Goal: Contribute content

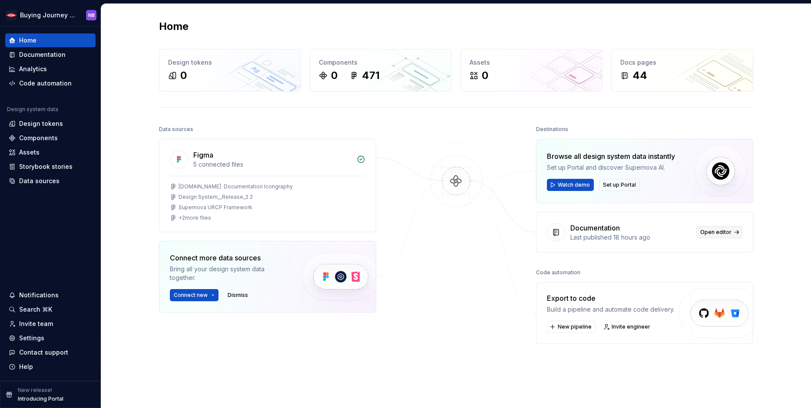
click at [707, 229] on span "Open editor" at bounding box center [715, 232] width 31 height 7
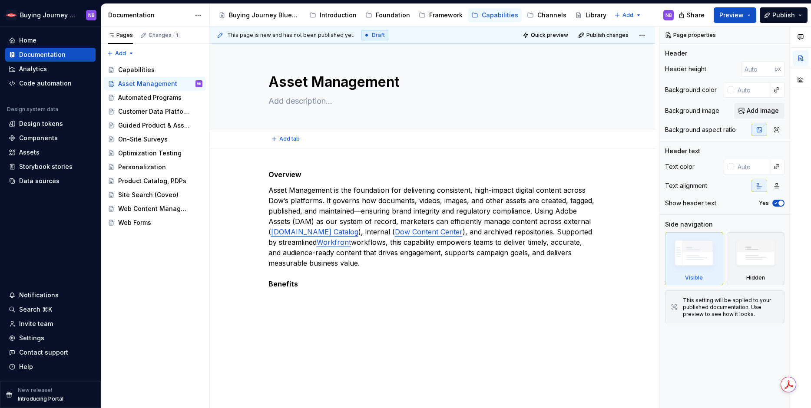
type textarea "*"
click at [290, 177] on strong "Overview" at bounding box center [285, 174] width 33 height 9
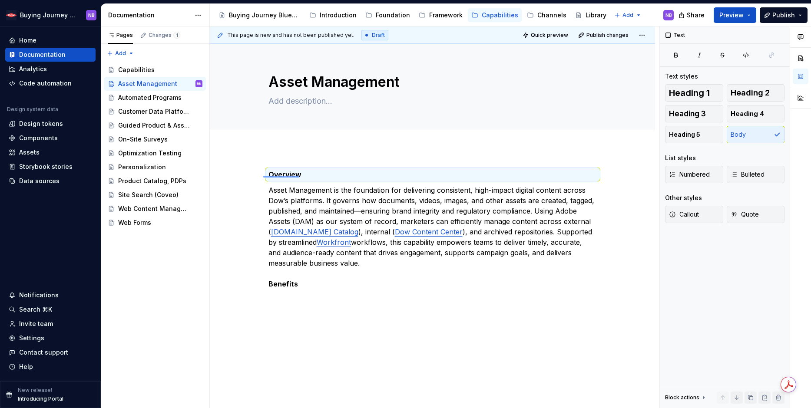
drag, startPoint x: 264, startPoint y: 176, endPoint x: 310, endPoint y: 176, distance: 45.6
click at [310, 176] on div "This page is new and has not been published yet. Draft Quick preview Publish ch…" at bounding box center [435, 218] width 450 height 382
click at [312, 173] on p "Overview" at bounding box center [433, 174] width 329 height 10
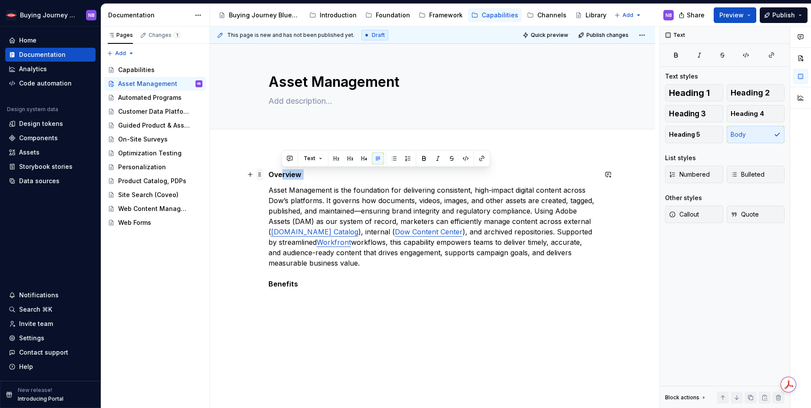
drag, startPoint x: 308, startPoint y: 174, endPoint x: 262, endPoint y: 177, distance: 45.3
click at [269, 177] on div "Overview Asset Management is the foundation for delivering consistent, high-imp…" at bounding box center [433, 234] width 329 height 130
click at [309, 178] on p "Overview" at bounding box center [433, 174] width 329 height 10
drag, startPoint x: 305, startPoint y: 177, endPoint x: 268, endPoint y: 177, distance: 37.4
click at [269, 177] on p "Overview" at bounding box center [433, 174] width 329 height 10
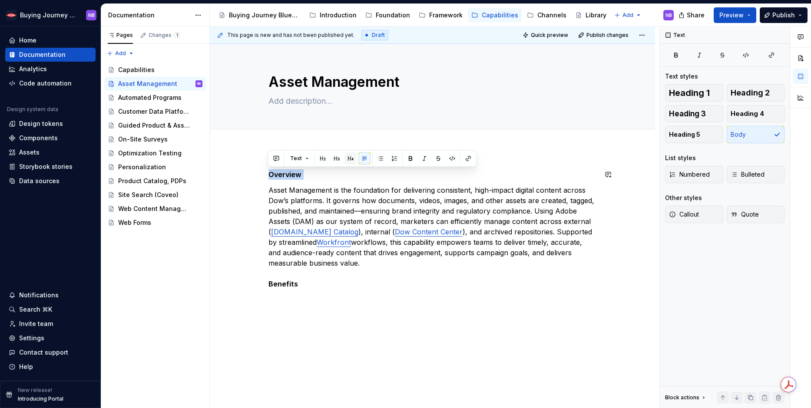
click at [347, 156] on button "button" at bounding box center [351, 159] width 12 height 12
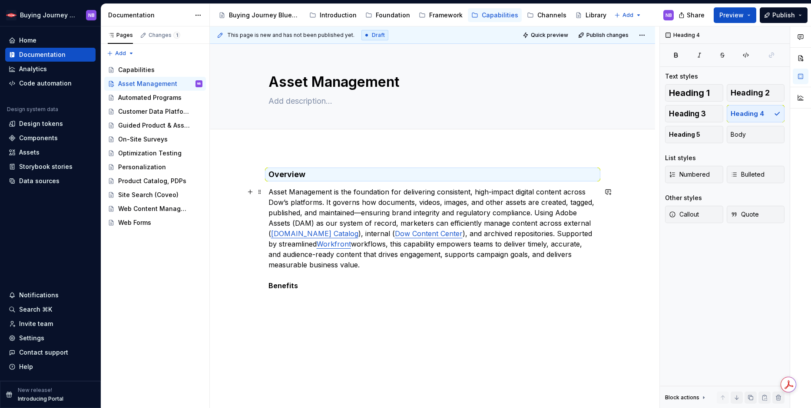
click at [315, 305] on div "Overview Asset Management is the foundation for delivering consistent, high-imp…" at bounding box center [432, 286] width 445 height 275
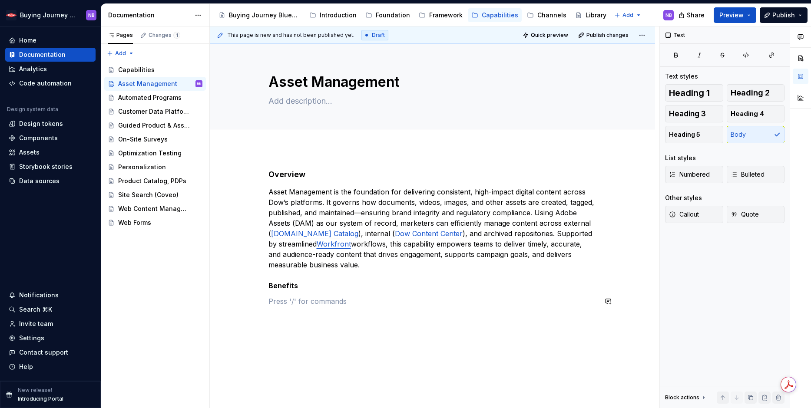
click at [301, 291] on div "Overview Asset Management is the foundation for delivering consistent, high-imp…" at bounding box center [433, 237] width 329 height 137
click at [301, 288] on p "Asset Management is the foundation for delivering consistent, high-impact digit…" at bounding box center [433, 239] width 329 height 104
click at [294, 286] on strong "Benefits" at bounding box center [284, 286] width 30 height 9
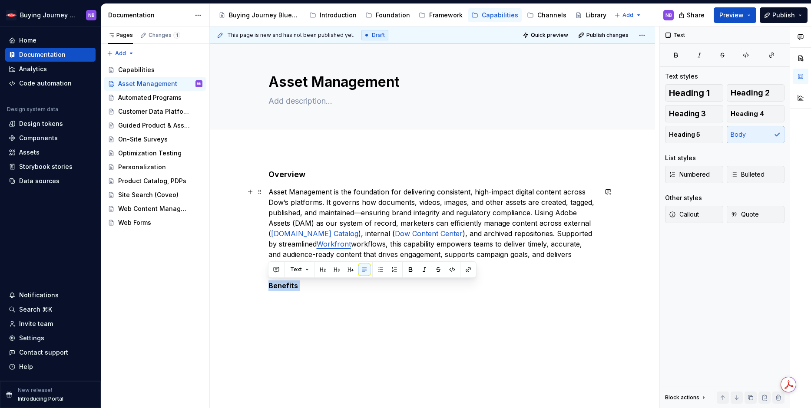
drag, startPoint x: 294, startPoint y: 286, endPoint x: 252, endPoint y: 288, distance: 42.6
click at [252, 288] on div "Overview Asset Management is the foundation for delivering consistent, high-imp…" at bounding box center [432, 294] width 445 height 291
click at [346, 271] on button "button" at bounding box center [351, 270] width 12 height 12
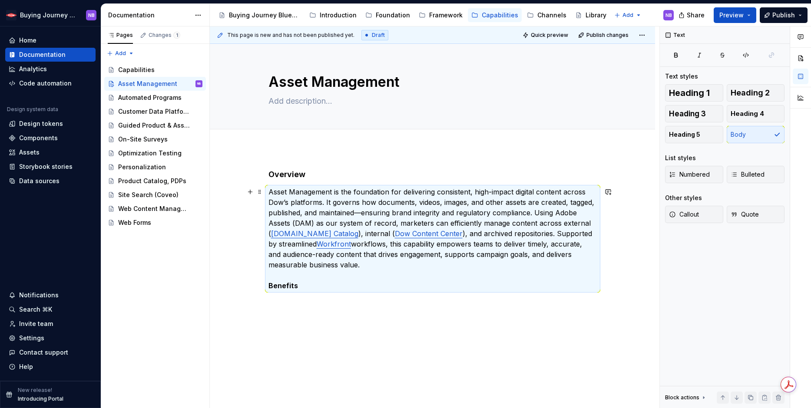
click at [344, 286] on p "Asset Management is the foundation for delivering consistent, high-impact digit…" at bounding box center [433, 239] width 329 height 104
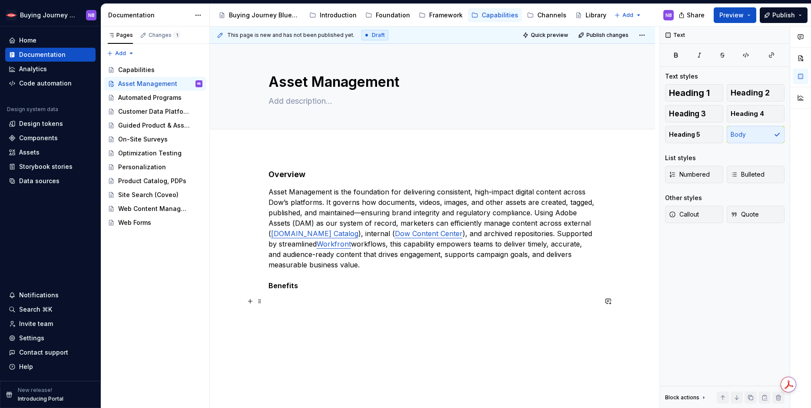
click at [284, 296] on p at bounding box center [433, 301] width 329 height 10
click at [269, 285] on strong "Benefits" at bounding box center [284, 286] width 30 height 9
click at [306, 279] on p "Asset Management is the foundation for delivering consistent, high-impact digit…" at bounding box center [433, 239] width 329 height 104
click at [309, 286] on p "Asset Management is the foundation for delivering consistent, high-impact digit…" at bounding box center [433, 239] width 329 height 104
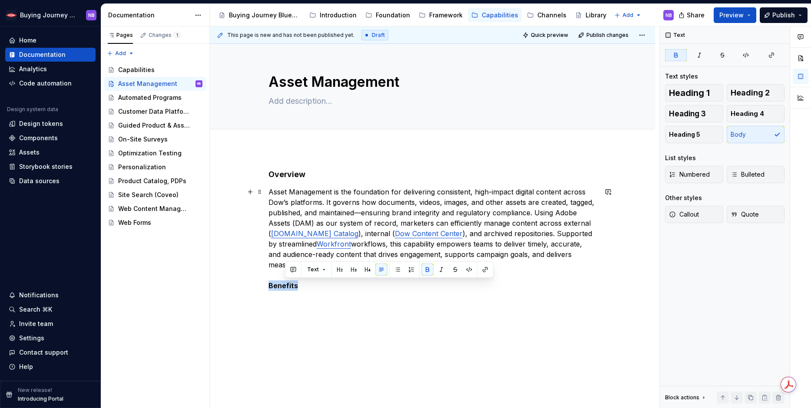
drag, startPoint x: 295, startPoint y: 285, endPoint x: 258, endPoint y: 284, distance: 36.5
click at [258, 284] on div "Overview Asset Management is the foundation for delivering consistent, high-imp…" at bounding box center [432, 294] width 445 height 291
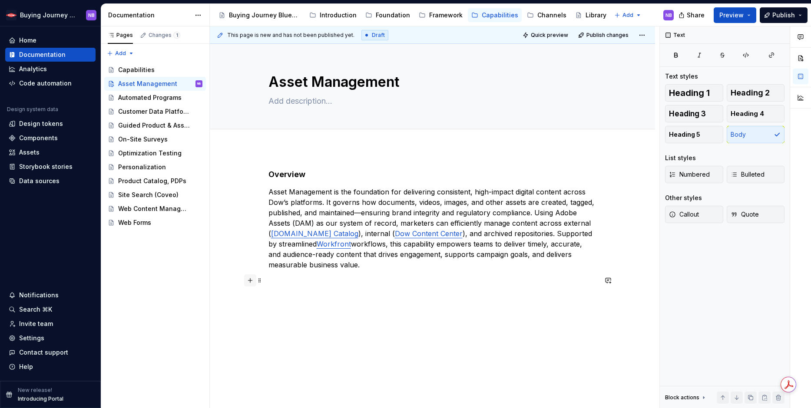
click at [250, 282] on button "button" at bounding box center [250, 281] width 12 height 12
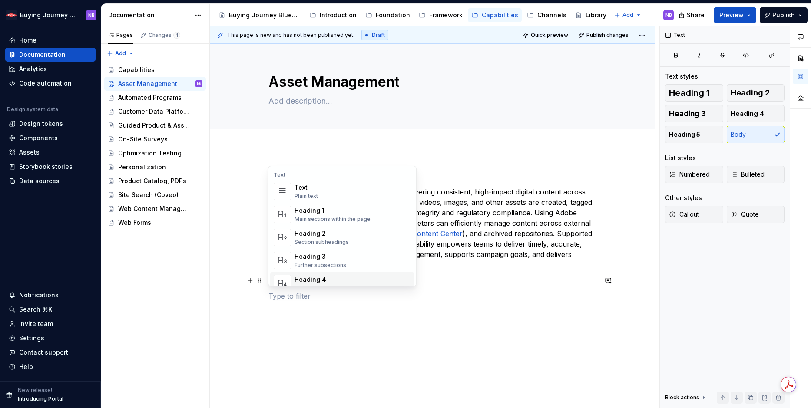
click at [308, 275] on div "Heading 4" at bounding box center [323, 279] width 56 height 9
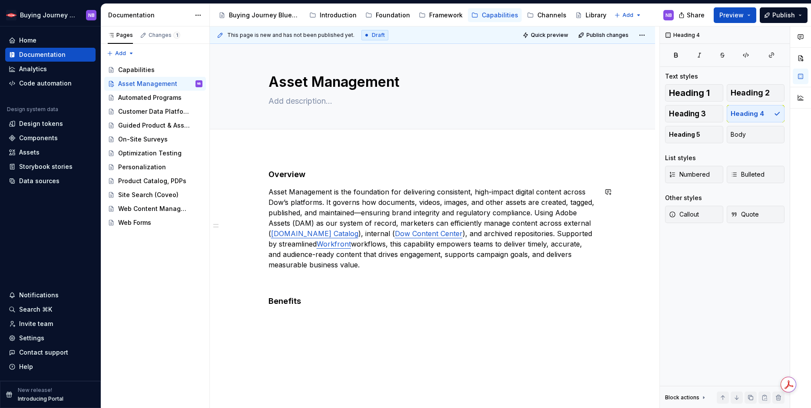
click at [326, 272] on div "Overview Asset Management is the foundation for delivering consistent, high-imp…" at bounding box center [433, 246] width 329 height 155
click at [364, 291] on h4 "Benefits" at bounding box center [433, 286] width 329 height 10
click at [246, 305] on button "button" at bounding box center [250, 303] width 12 height 12
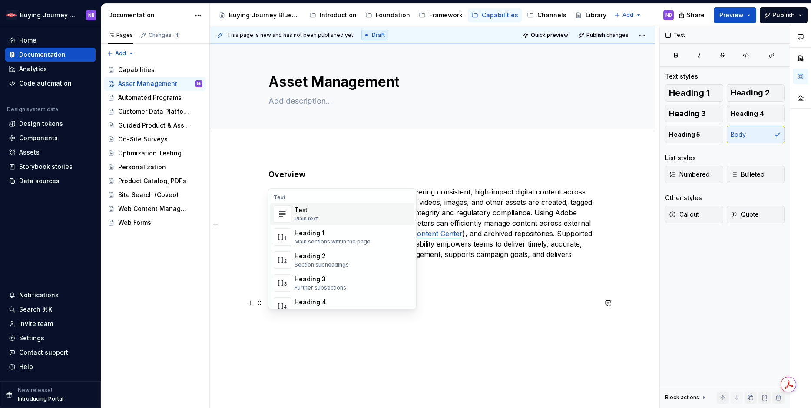
click at [307, 216] on div "Plain text" at bounding box center [306, 219] width 23 height 7
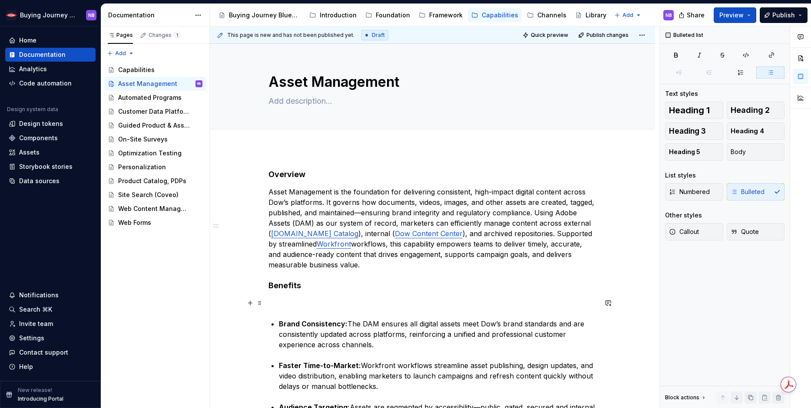
click at [312, 304] on p at bounding box center [433, 303] width 329 height 10
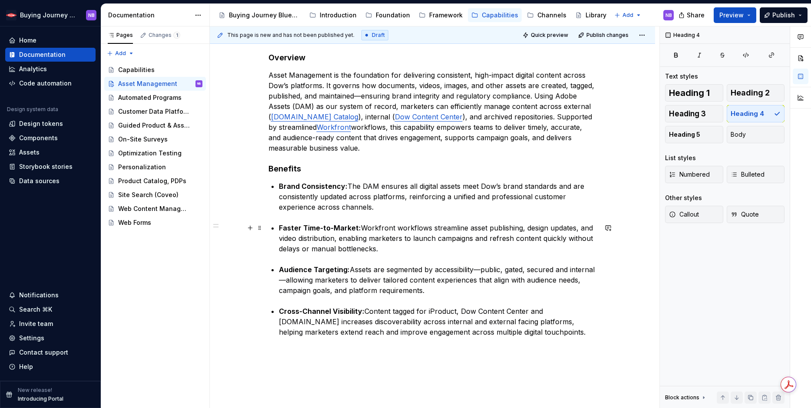
scroll to position [117, 0]
click at [334, 351] on div "Overview Asset Management is the foundation for delivering consistent, high-imp…" at bounding box center [432, 250] width 445 height 439
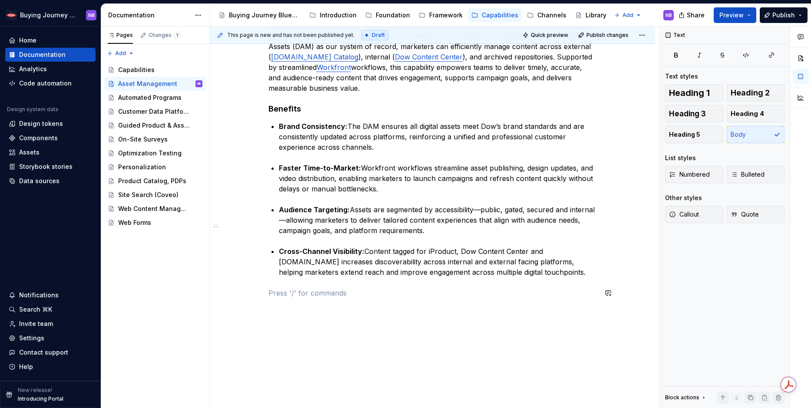
scroll to position [193, 0]
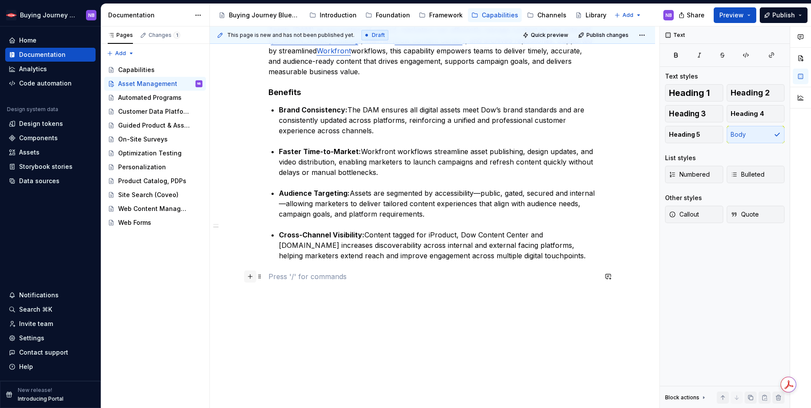
click at [248, 277] on button "button" at bounding box center [250, 277] width 12 height 12
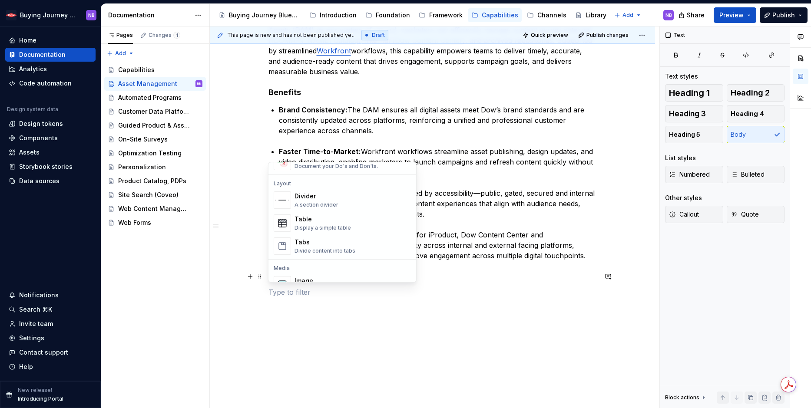
scroll to position [265, 0]
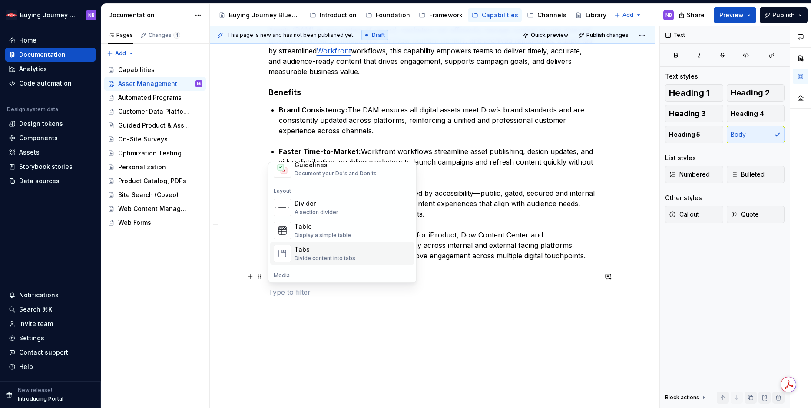
click at [356, 255] on div "Tabs Divide content into tabs" at bounding box center [353, 253] width 116 height 17
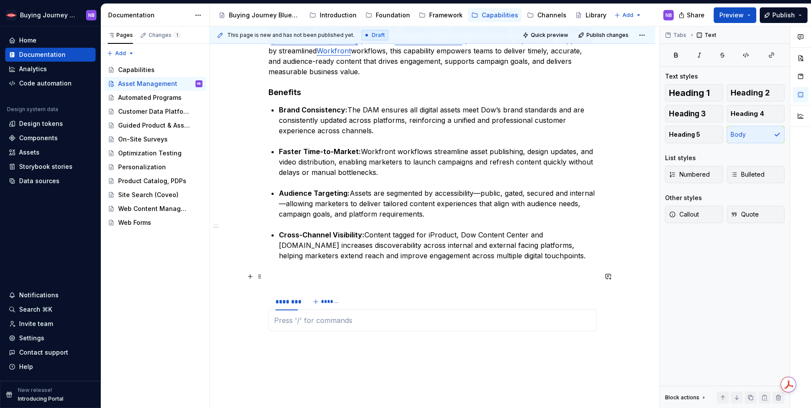
click at [309, 274] on p at bounding box center [433, 277] width 329 height 10
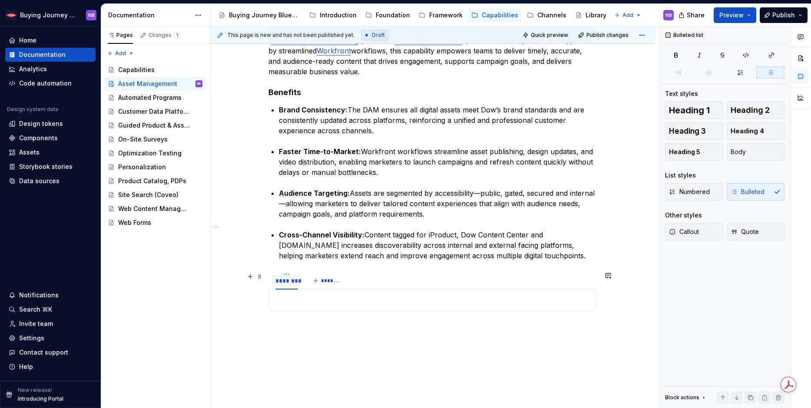
click at [292, 283] on div "********" at bounding box center [286, 281] width 23 height 9
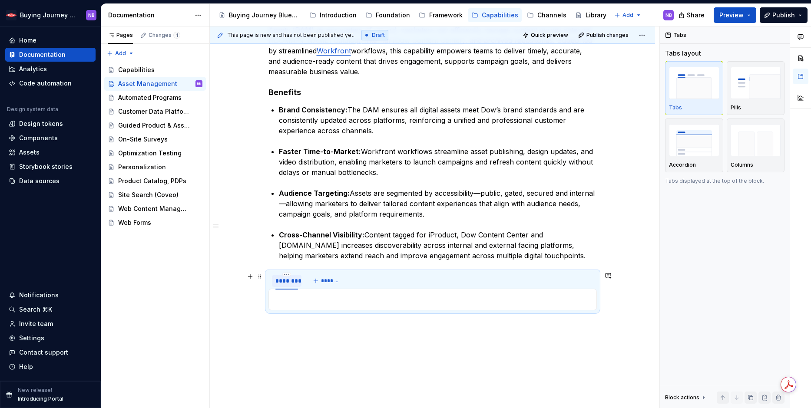
click at [297, 282] on div "********" at bounding box center [286, 281] width 23 height 9
click at [287, 275] on html "Buying Journey Blueprint NB Home Documentation Analytics Code automation Design…" at bounding box center [405, 204] width 811 height 408
click at [299, 287] on div "Edit name" at bounding box center [326, 287] width 56 height 9
type textarea "*"
click at [295, 284] on div "********" at bounding box center [286, 281] width 23 height 9
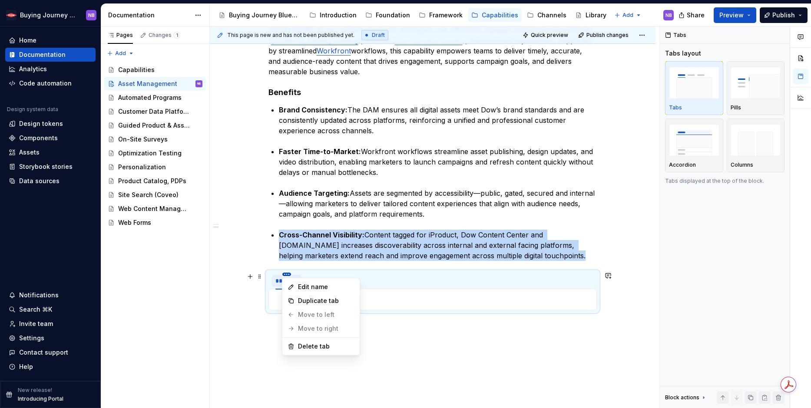
click at [284, 276] on html "Buying Journey Blueprint NB Home Documentation Analytics Code automation Design…" at bounding box center [405, 204] width 811 height 408
click at [296, 288] on div "Edit name" at bounding box center [321, 287] width 74 height 14
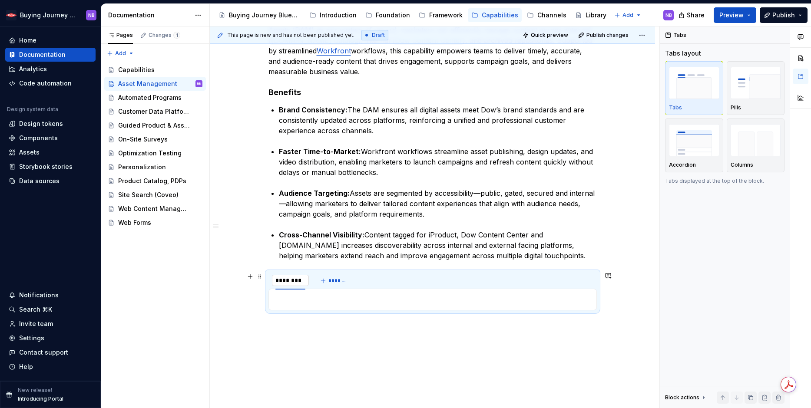
type input "*********"
click at [552, 255] on p "Cross-Channel Visibility: Content tagged for iProduct, Dow Content Center and […" at bounding box center [438, 245] width 318 height 31
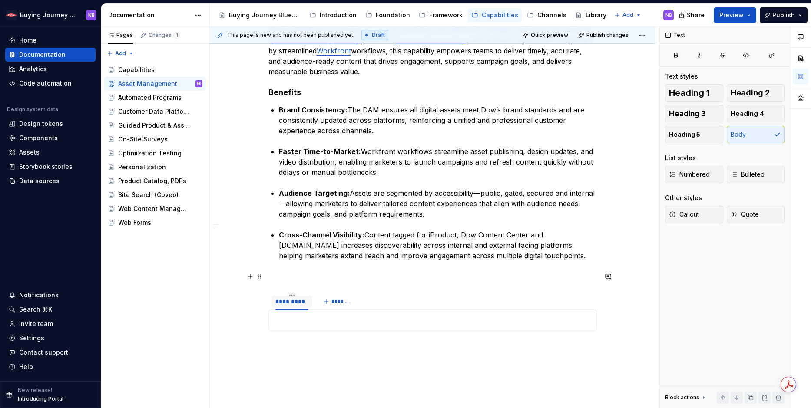
click at [245, 277] on button "button" at bounding box center [250, 277] width 12 height 12
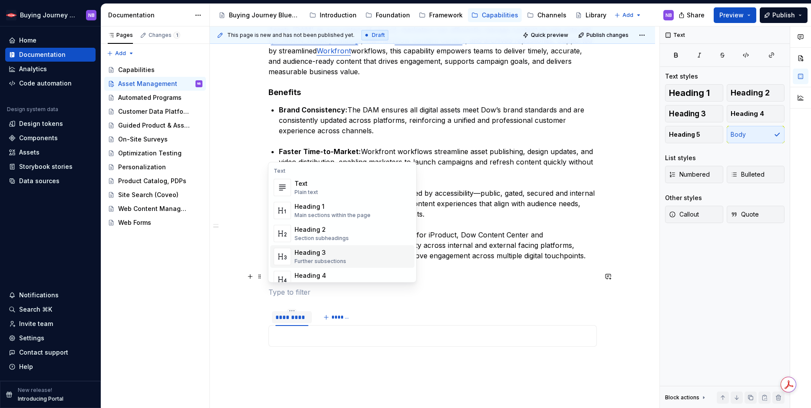
scroll to position [16, 0]
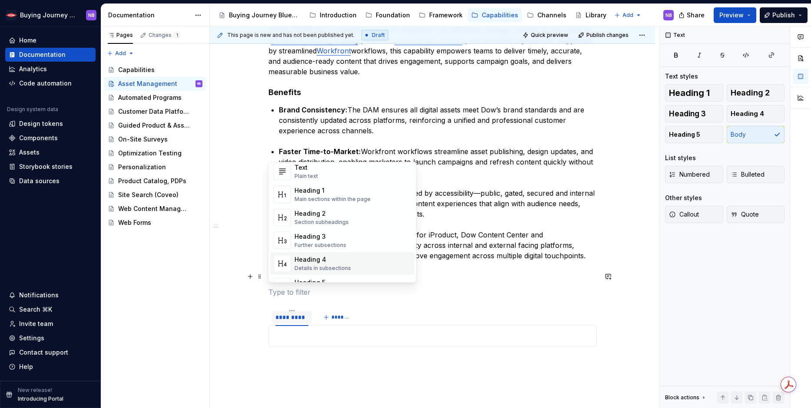
click at [324, 265] on div "Details in subsections" at bounding box center [323, 268] width 56 height 7
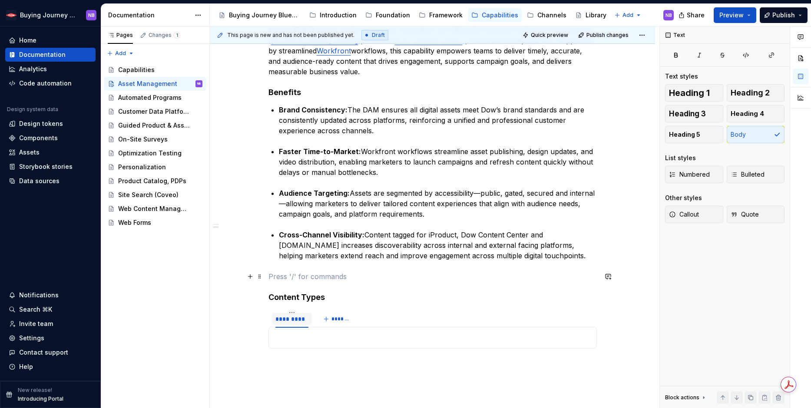
click at [292, 273] on p at bounding box center [433, 277] width 329 height 10
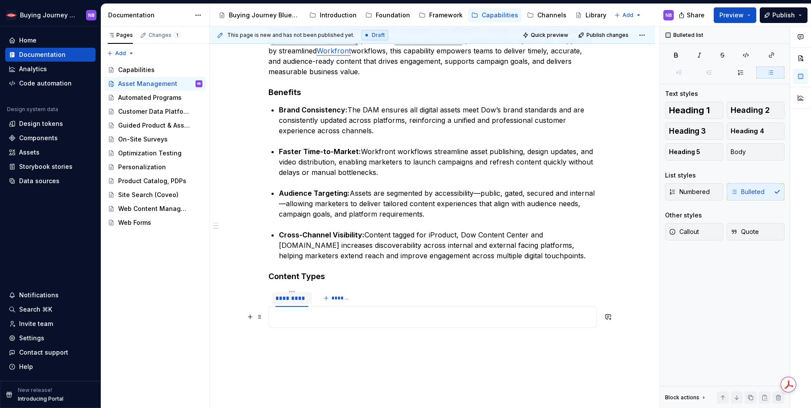
click at [315, 328] on div at bounding box center [433, 317] width 329 height 22
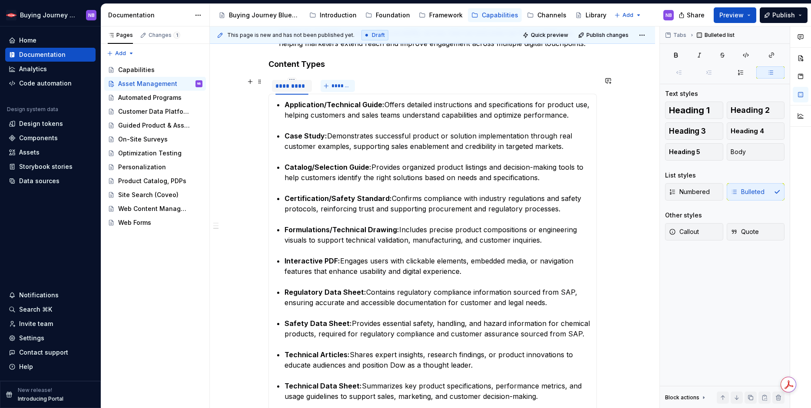
click at [342, 87] on span "*******" at bounding box center [342, 86] width 20 height 7
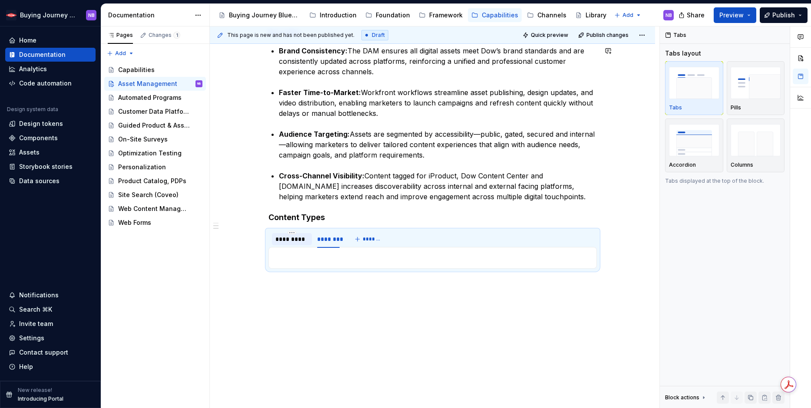
type textarea "*"
click at [326, 238] on div "********" at bounding box center [328, 239] width 23 height 9
click at [329, 232] on html "Buying Journey Blueprint NB Home Documentation Analytics Code automation Design…" at bounding box center [405, 204] width 811 height 408
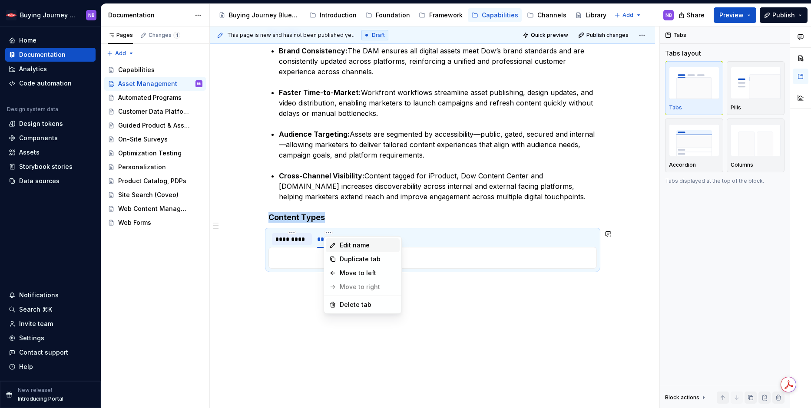
click at [338, 242] on div "Edit name" at bounding box center [363, 246] width 74 height 14
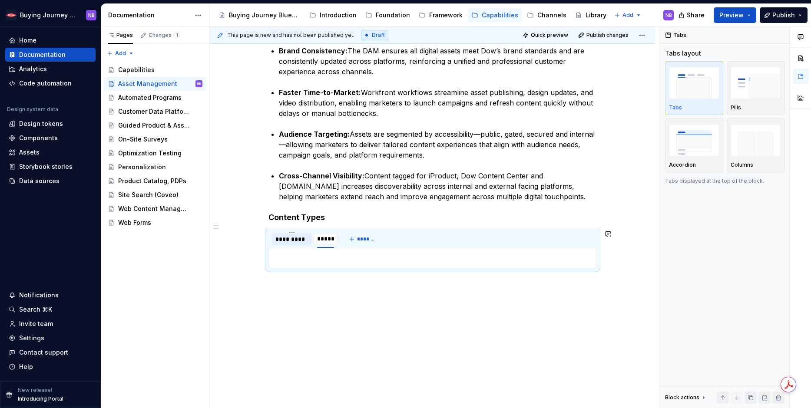
type input "******"
click at [348, 262] on p at bounding box center [432, 258] width 317 height 10
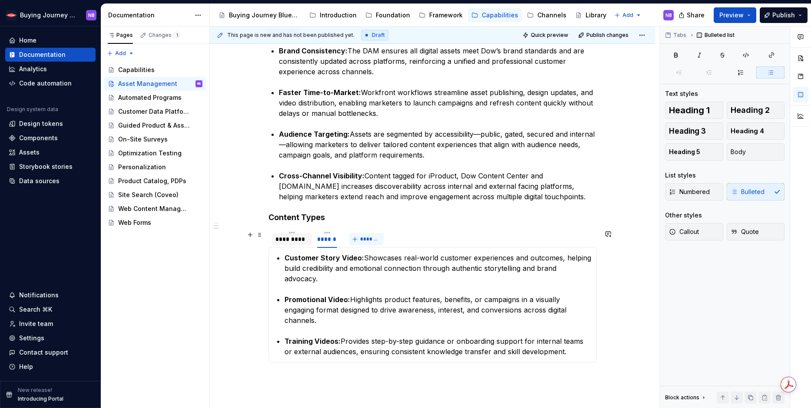
click at [370, 239] on span "*******" at bounding box center [370, 239] width 20 height 7
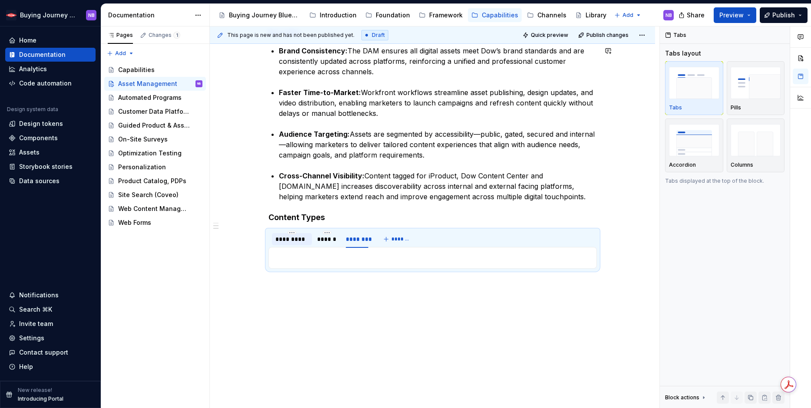
type textarea "*"
click at [356, 235] on div "********" at bounding box center [357, 239] width 23 height 9
click at [357, 232] on html "Buying Journey Blueprint NB Home Documentation Analytics Code automation Design…" at bounding box center [405, 204] width 811 height 408
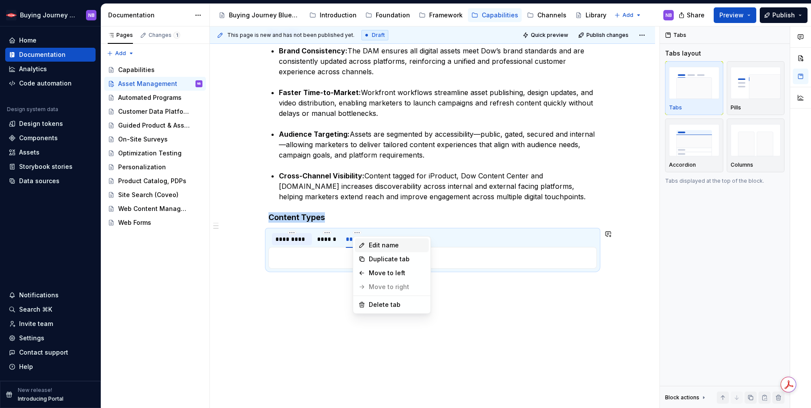
click at [365, 243] on icon at bounding box center [361, 245] width 7 height 7
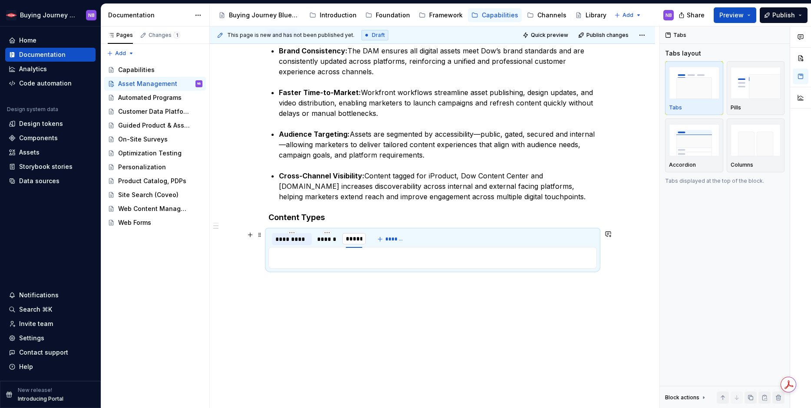
type input "******"
click at [334, 259] on p at bounding box center [432, 258] width 317 height 10
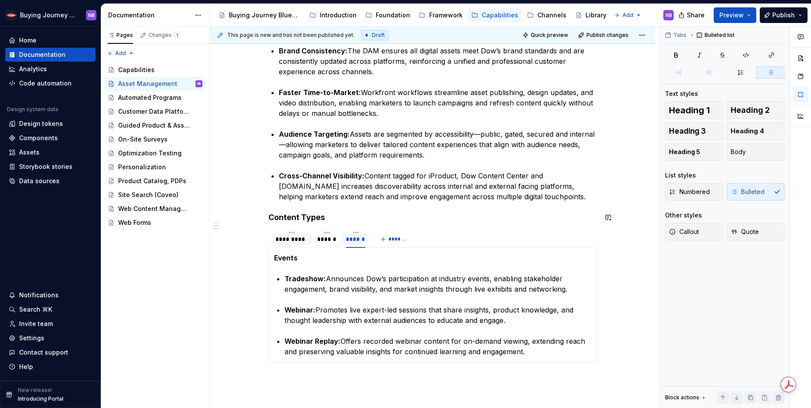
click at [559, 206] on div "Overview Asset Management is the foundation for delivering consistent, high-imp…" at bounding box center [433, 143] width 329 height 453
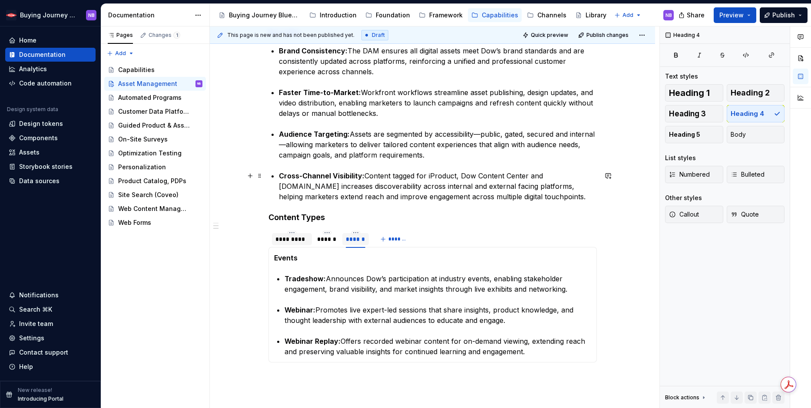
click at [553, 198] on p "Cross-Channel Visibility: Content tagged for iProduct, Dow Content Center and […" at bounding box center [438, 186] width 318 height 31
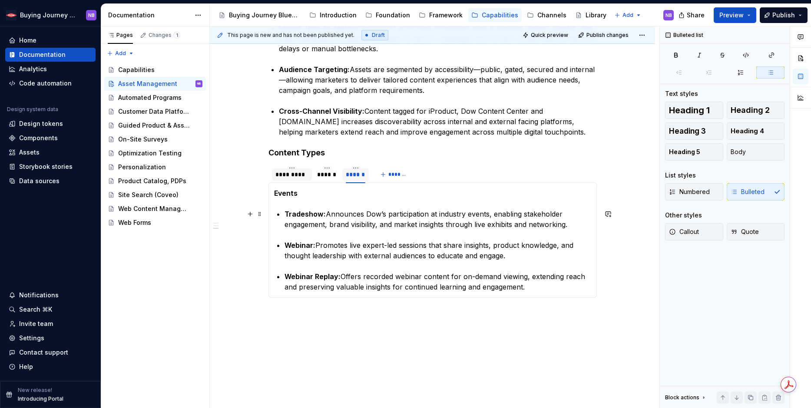
scroll to position [332, 0]
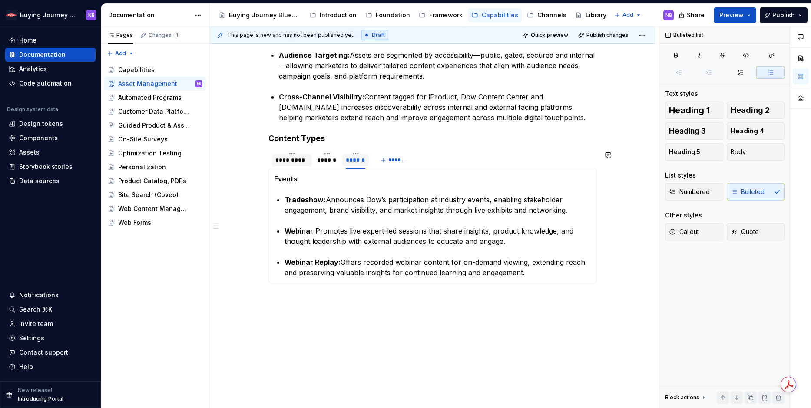
click at [486, 320] on div "Overview Asset Management is the foundation for delivering consistent, high-imp…" at bounding box center [432, 120] width 445 height 607
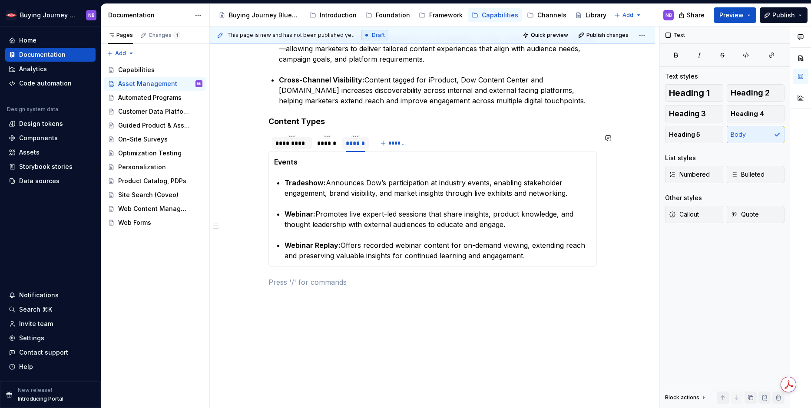
scroll to position [349, 0]
click at [278, 283] on p at bounding box center [433, 281] width 329 height 10
click at [752, 17] on button "Preview" at bounding box center [735, 15] width 43 height 16
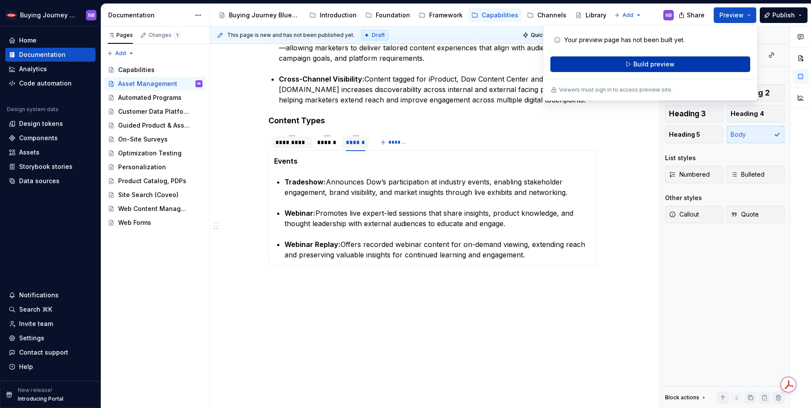
click at [709, 70] on button "Build preview" at bounding box center [651, 64] width 200 height 16
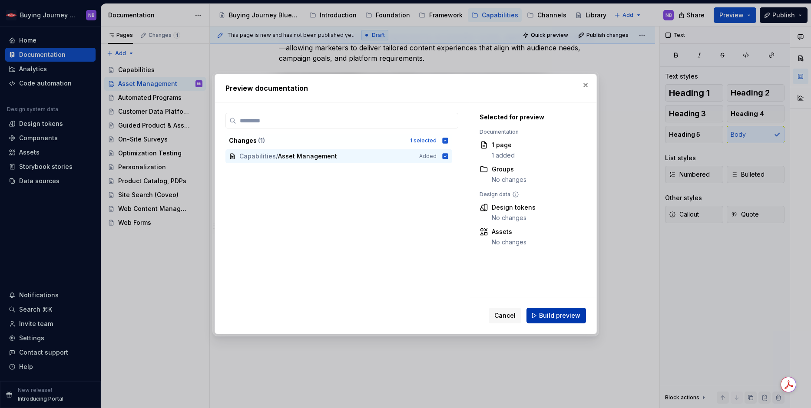
click at [574, 317] on span "Build preview" at bounding box center [559, 316] width 41 height 9
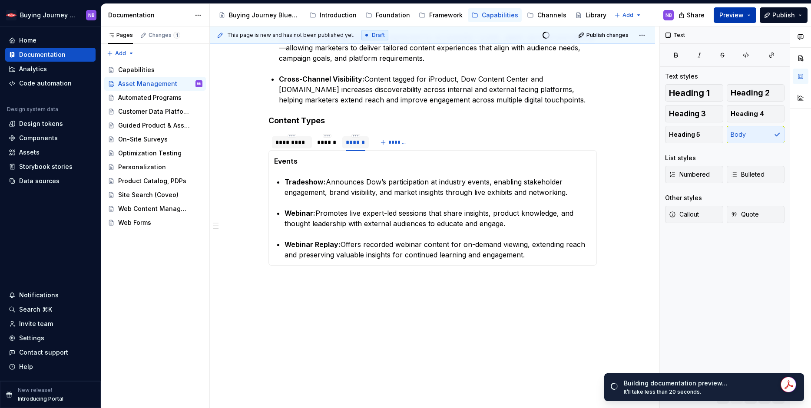
click at [750, 13] on button "Preview" at bounding box center [735, 15] width 43 height 16
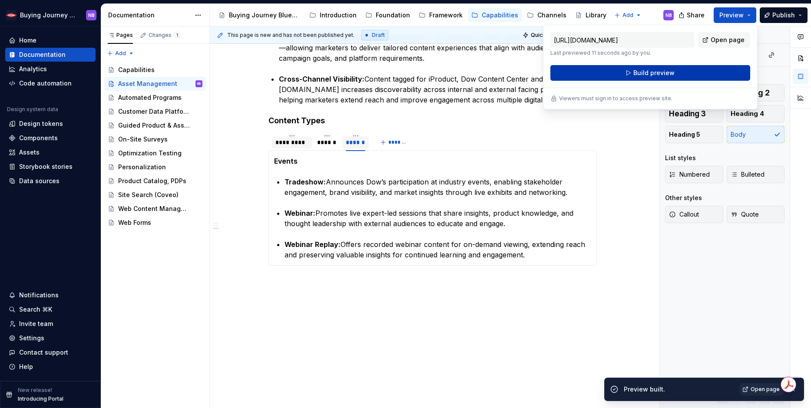
click at [666, 73] on span "Build preview" at bounding box center [654, 73] width 41 height 9
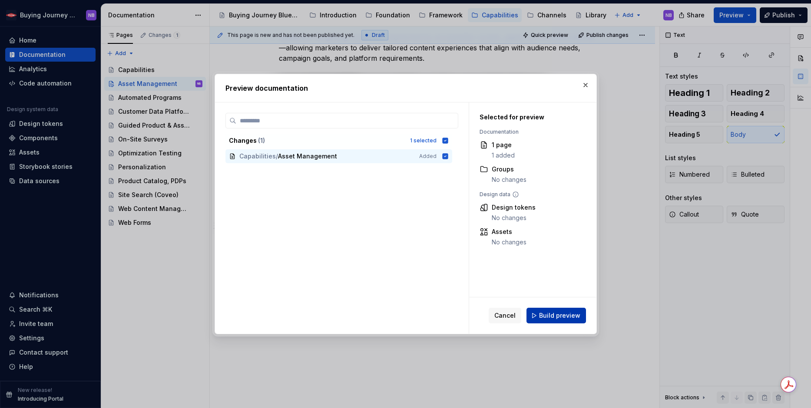
click at [545, 319] on span "Build preview" at bounding box center [559, 316] width 41 height 9
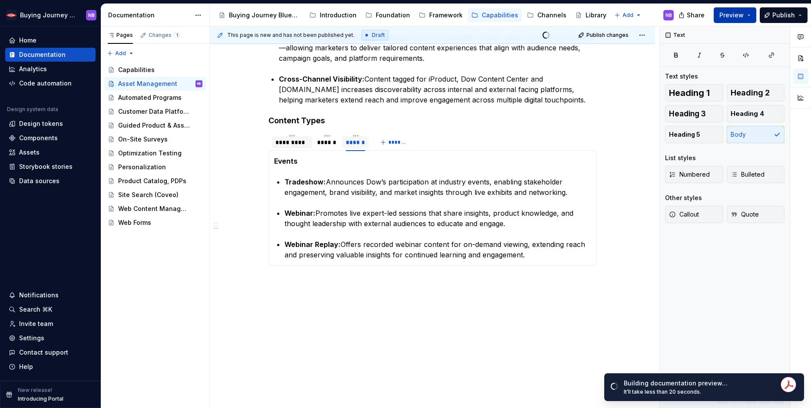
click at [742, 14] on span "Preview" at bounding box center [732, 15] width 24 height 9
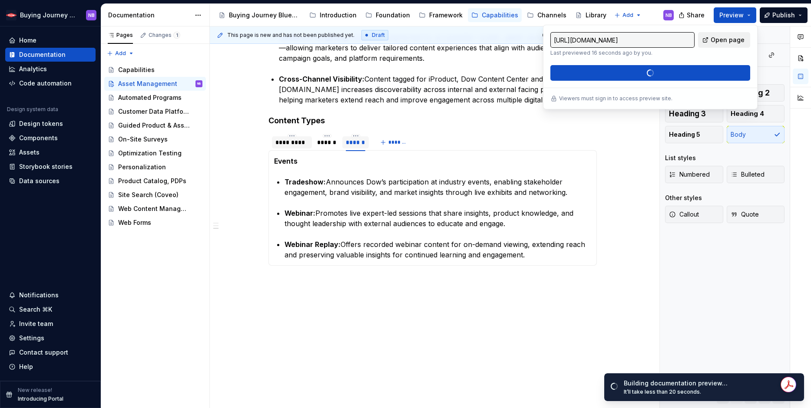
click at [720, 42] on span "Open page" at bounding box center [728, 40] width 34 height 9
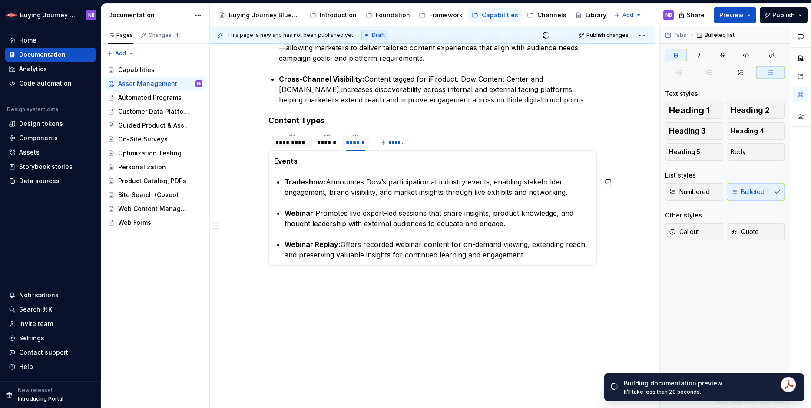
click at [290, 169] on section-item-column "Events Tradeshow: Announces Dow’s participation at industry events, enabling st…" at bounding box center [432, 208] width 317 height 104
click at [296, 167] on section-item-column "Events Tradeshow: Announces Dow’s participation at industry events, enabling st…" at bounding box center [432, 208] width 317 height 104
click at [295, 168] on section-item-column "Events Tradeshow: Announces Dow’s participation at industry events, enabling st…" at bounding box center [432, 208] width 317 height 104
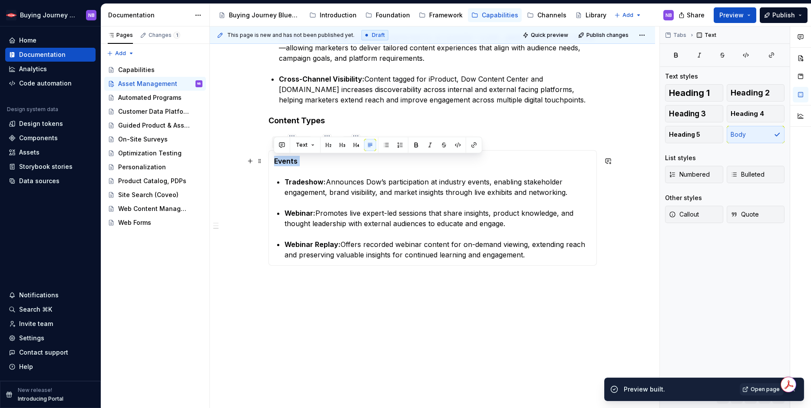
drag, startPoint x: 306, startPoint y: 163, endPoint x: 214, endPoint y: 159, distance: 92.2
click at [214, 159] on div "Overview Asset Management is the foundation for delivering consistent, high-imp…" at bounding box center [432, 109] width 445 height 621
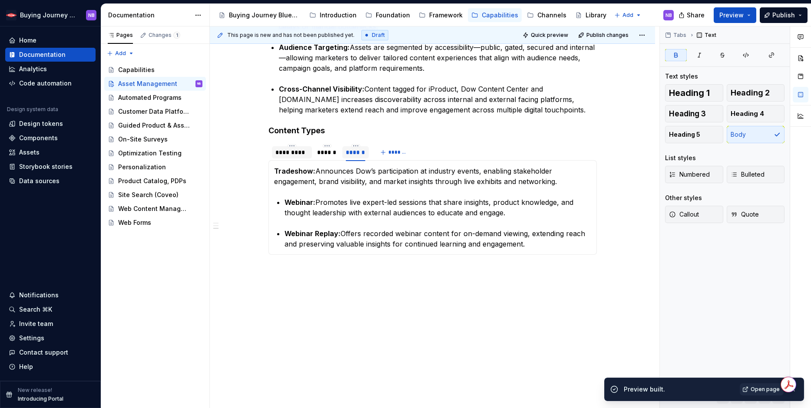
scroll to position [339, 0]
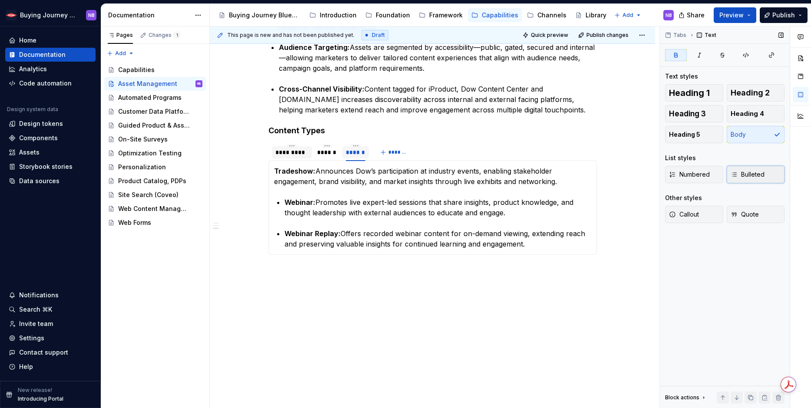
click at [762, 174] on span "Bulleted" at bounding box center [748, 174] width 34 height 9
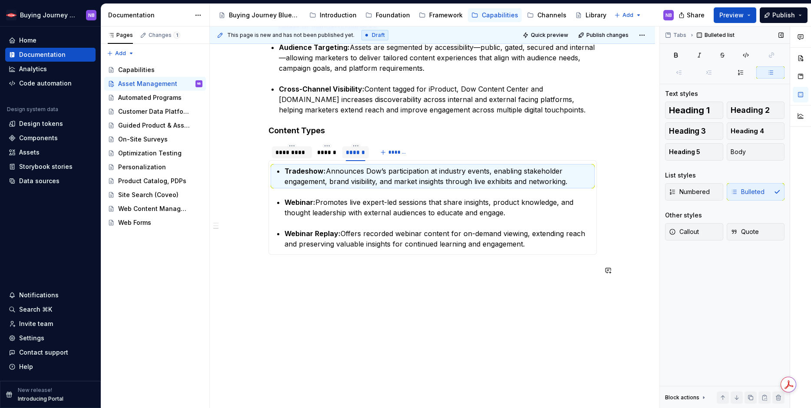
click at [423, 285] on div "Overview Asset Management is the foundation for delivering consistent, high-imp…" at bounding box center [433, 58] width 329 height 456
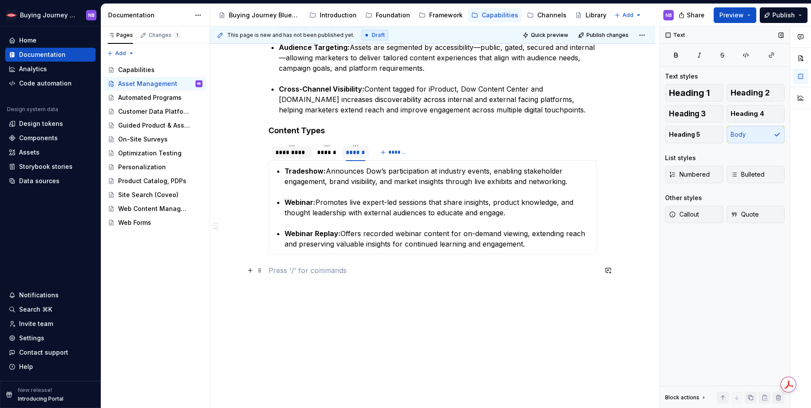
click at [283, 270] on p at bounding box center [433, 270] width 329 height 10
click at [283, 271] on p at bounding box center [433, 270] width 329 height 10
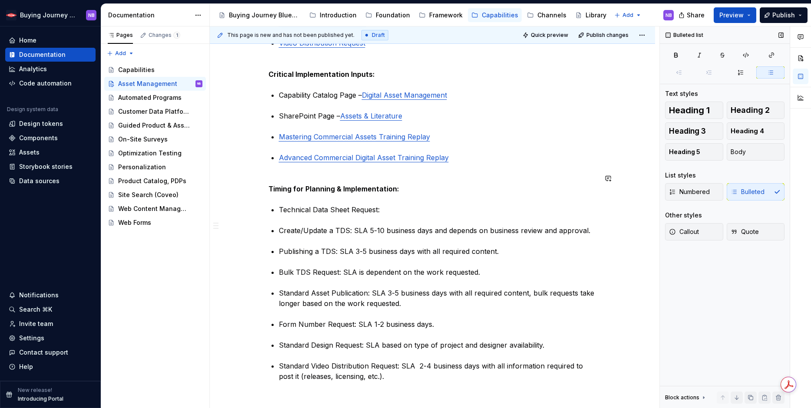
scroll to position [759, 0]
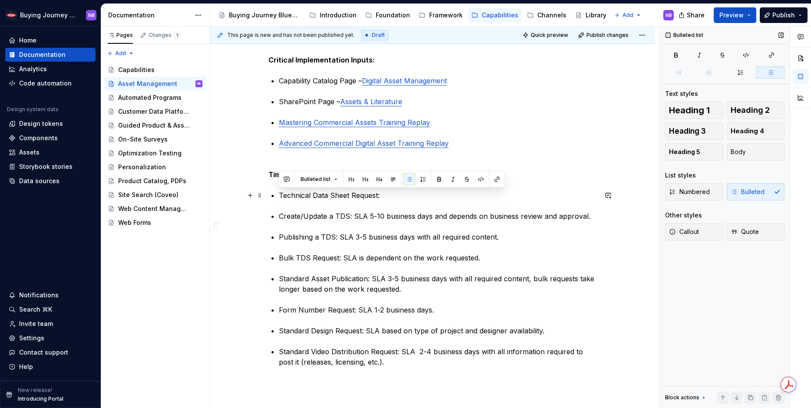
drag, startPoint x: 280, startPoint y: 195, endPoint x: 385, endPoint y: 194, distance: 104.7
click at [385, 194] on p "Technical Data Sheet Request:" at bounding box center [438, 195] width 318 height 10
click at [303, 219] on p "Create/Update a TDS: SLA 5-10 business days and depends on business review and …" at bounding box center [438, 216] width 318 height 10
click at [280, 217] on p "Create/Update a TDS: SLA 5-10 business days and depends on business review and …" at bounding box center [438, 216] width 318 height 10
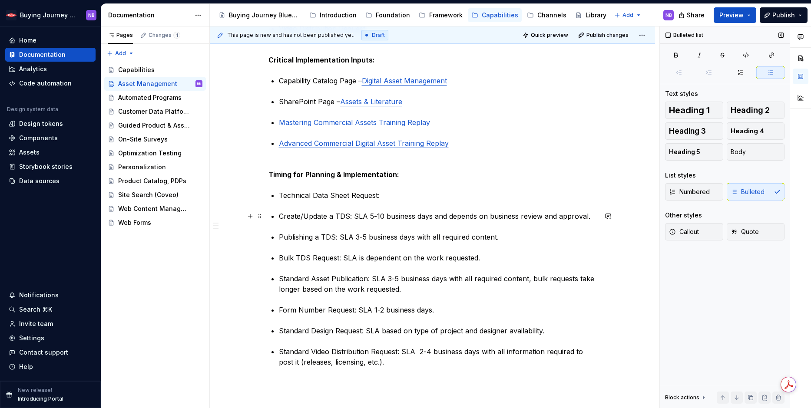
click at [279, 216] on p "Create/Update a TDS: SLA 5-10 business days and depends on business review and …" at bounding box center [438, 216] width 318 height 10
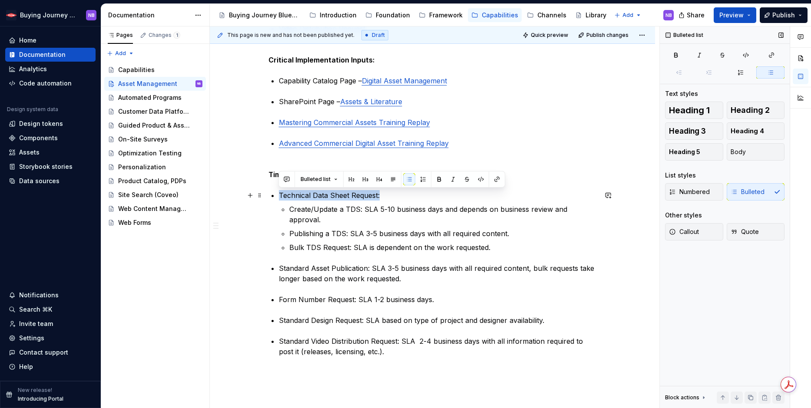
drag, startPoint x: 279, startPoint y: 196, endPoint x: 398, endPoint y: 196, distance: 118.2
click at [398, 196] on p "Technical Data Sheet Request:" at bounding box center [438, 195] width 318 height 10
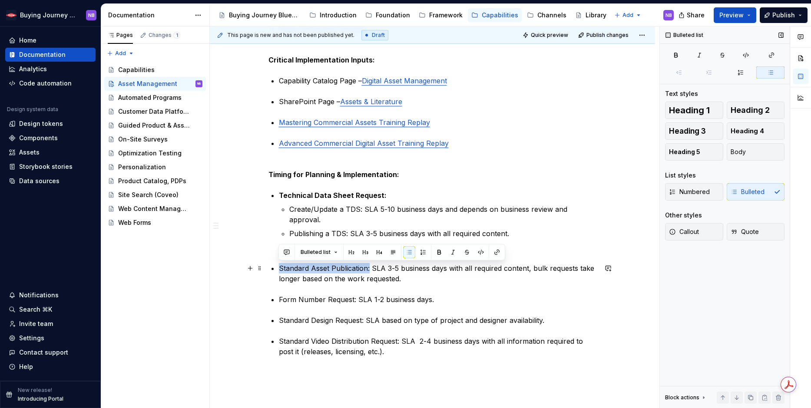
drag, startPoint x: 277, startPoint y: 269, endPoint x: 369, endPoint y: 271, distance: 92.1
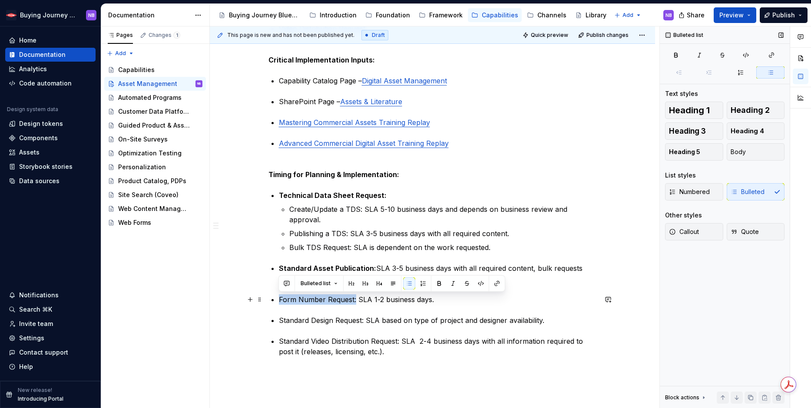
drag, startPoint x: 278, startPoint y: 301, endPoint x: 355, endPoint y: 299, distance: 76.9
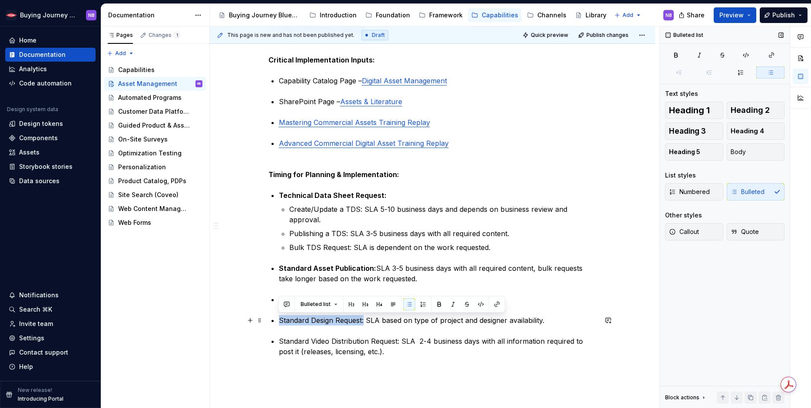
drag, startPoint x: 279, startPoint y: 322, endPoint x: 363, endPoint y: 320, distance: 84.3
click at [363, 320] on p "Standard Design Request: SLA based on type of project and designer availability." at bounding box center [438, 320] width 318 height 10
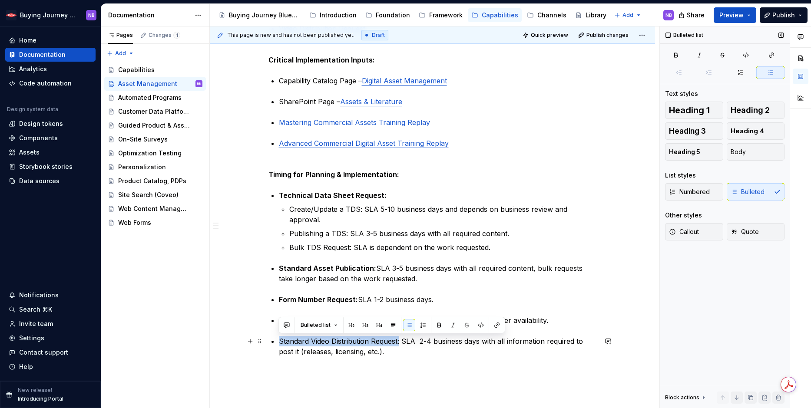
drag, startPoint x: 280, startPoint y: 342, endPoint x: 399, endPoint y: 341, distance: 118.6
click at [399, 341] on p "Standard Video Distribution Request: SLA 2-4 business days with all information…" at bounding box center [438, 346] width 318 height 21
click at [427, 356] on p "Standard Video Distribution Request: SLA 2-4 business days with all information…" at bounding box center [438, 346] width 318 height 21
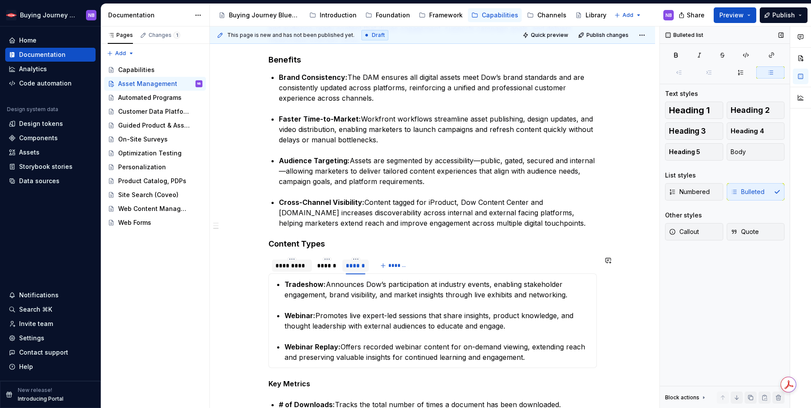
scroll to position [161, 0]
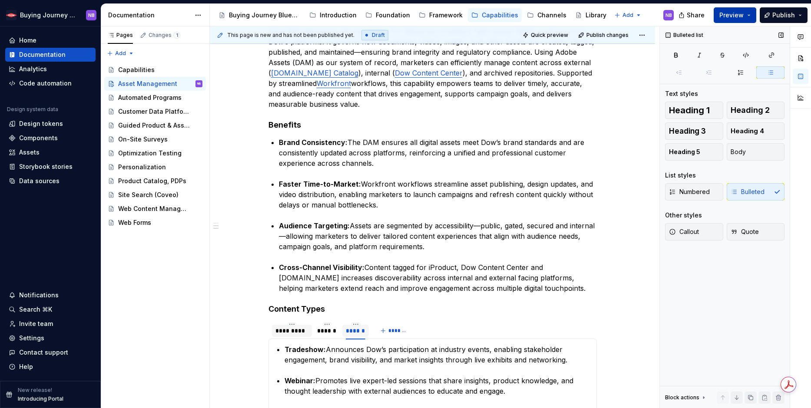
click at [745, 20] on button "Preview" at bounding box center [735, 15] width 43 height 16
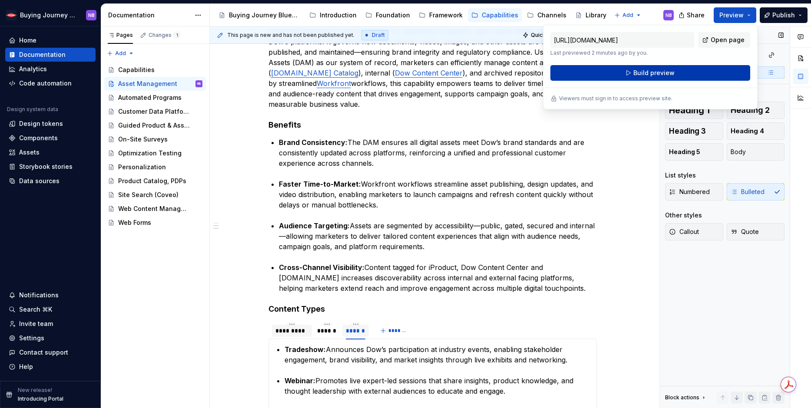
click at [717, 70] on button "Build preview" at bounding box center [651, 73] width 200 height 16
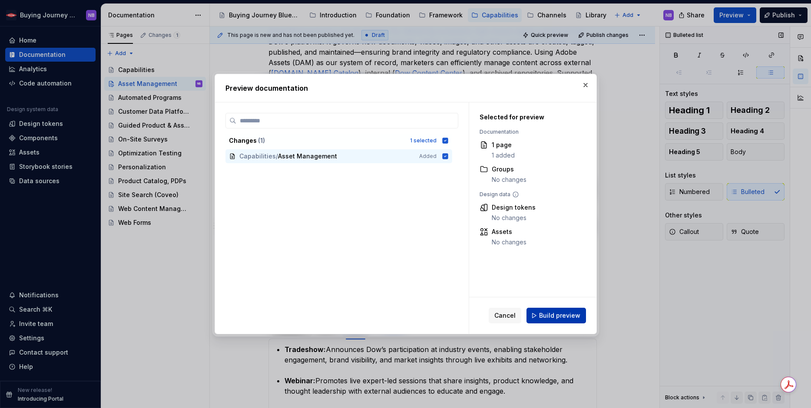
click at [557, 313] on span "Build preview" at bounding box center [559, 316] width 41 height 9
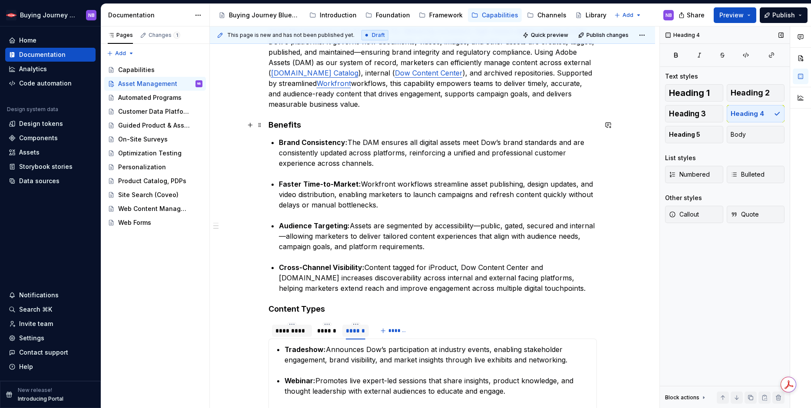
click at [295, 125] on h4 "Benefits" at bounding box center [433, 125] width 329 height 10
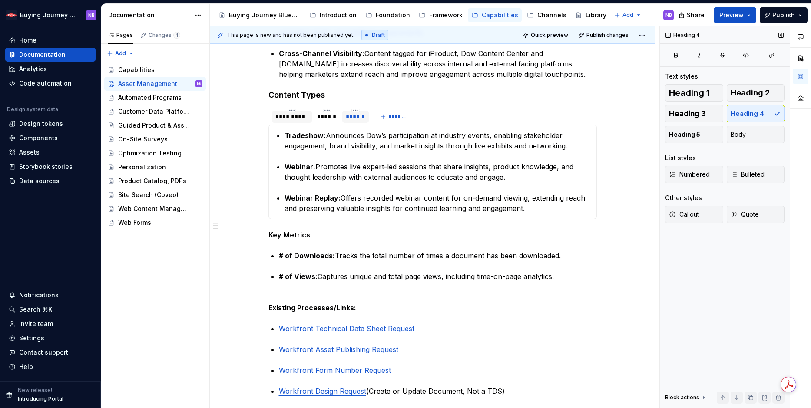
scroll to position [116, 0]
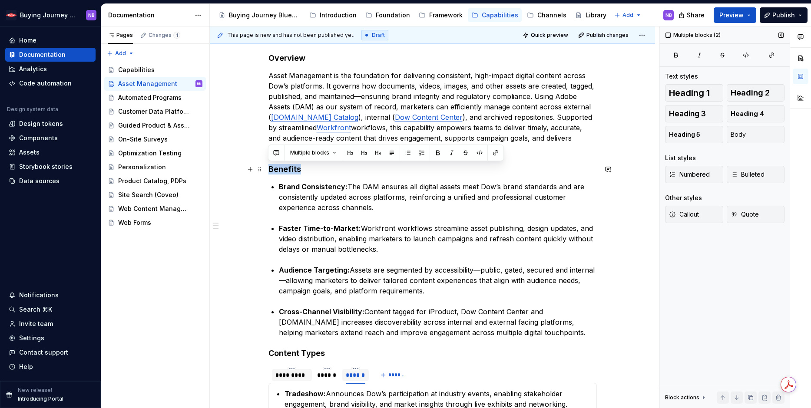
drag, startPoint x: 329, startPoint y: 175, endPoint x: 269, endPoint y: 173, distance: 59.6
click at [696, 136] on span "Heading 5" at bounding box center [684, 134] width 31 height 9
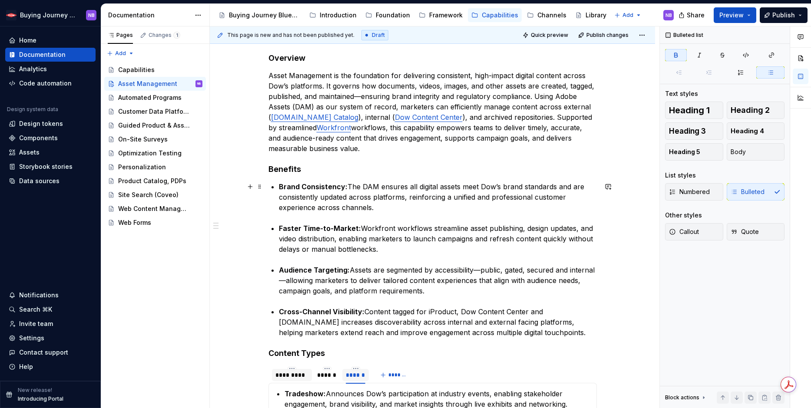
click at [322, 171] on h4 "Benefits" at bounding box center [433, 169] width 329 height 10
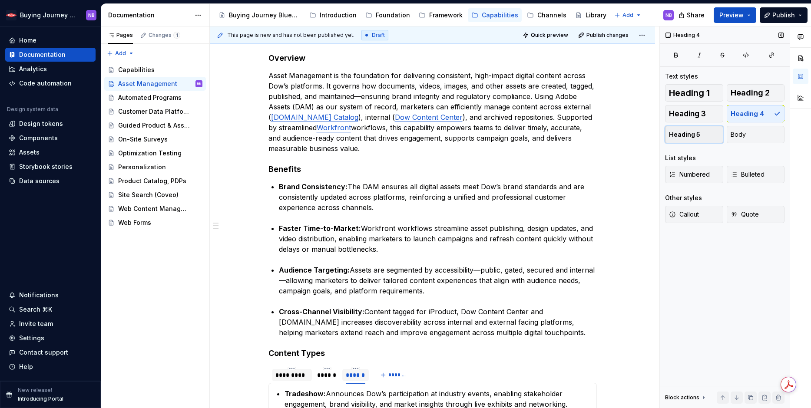
click at [706, 138] on button "Heading 5" at bounding box center [694, 134] width 58 height 17
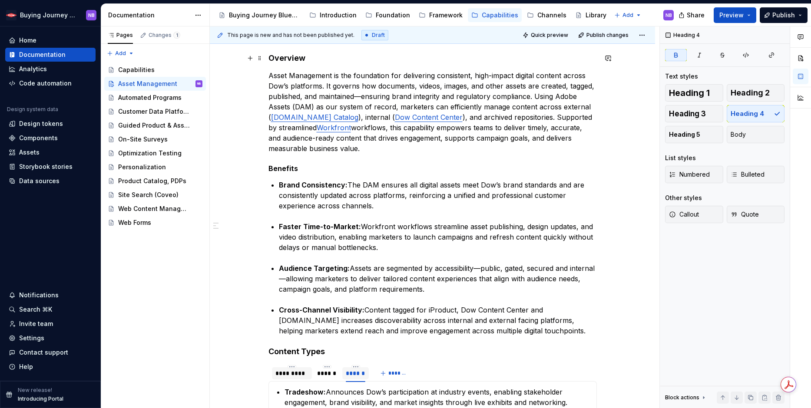
click at [293, 58] on strong "Overview" at bounding box center [287, 57] width 37 height 9
click at [308, 59] on h4 "Overview" at bounding box center [433, 58] width 329 height 10
click at [692, 135] on span "Heading 5" at bounding box center [684, 134] width 31 height 9
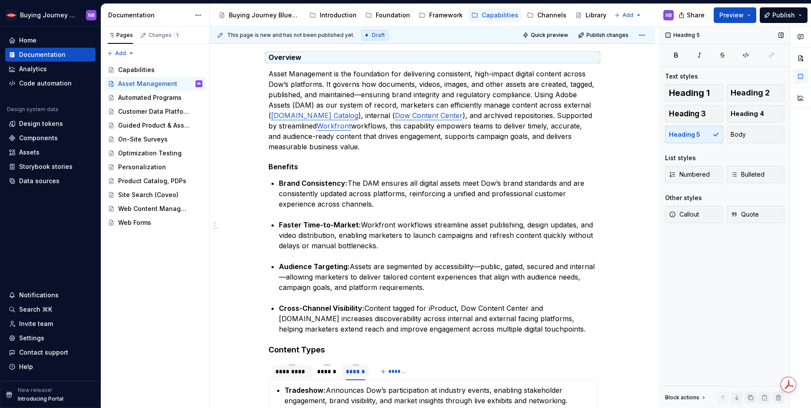
scroll to position [115, 0]
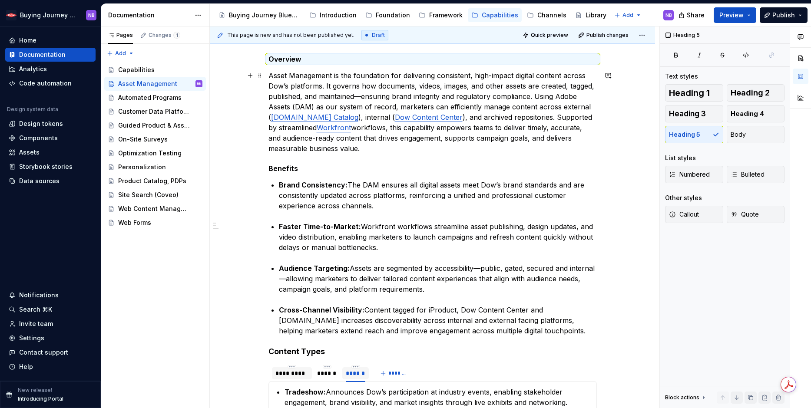
click at [411, 153] on p "Asset Management is the foundation for delivering consistent, high-impact digit…" at bounding box center [433, 111] width 329 height 83
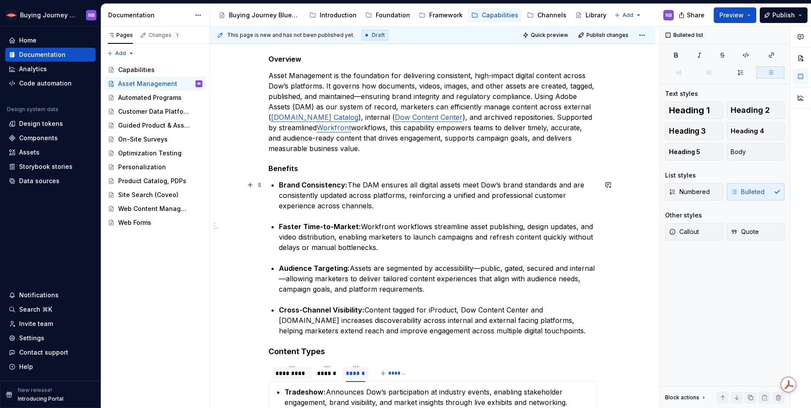
click at [421, 185] on p "Brand Consistency: The DAM ensures all digital assets meet Dow’s brand standard…" at bounding box center [438, 195] width 318 height 31
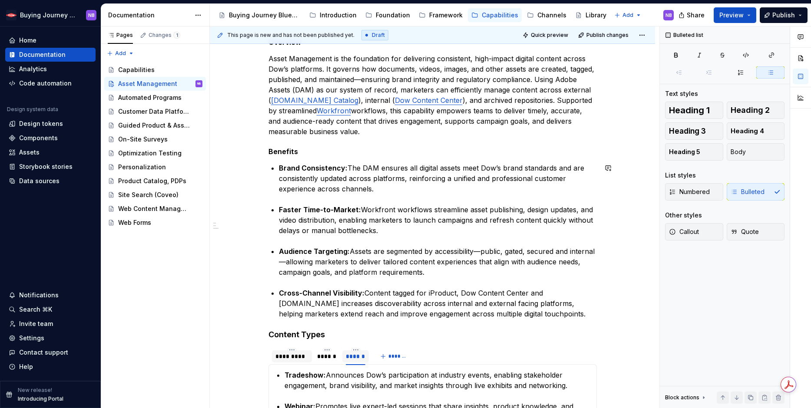
scroll to position [133, 0]
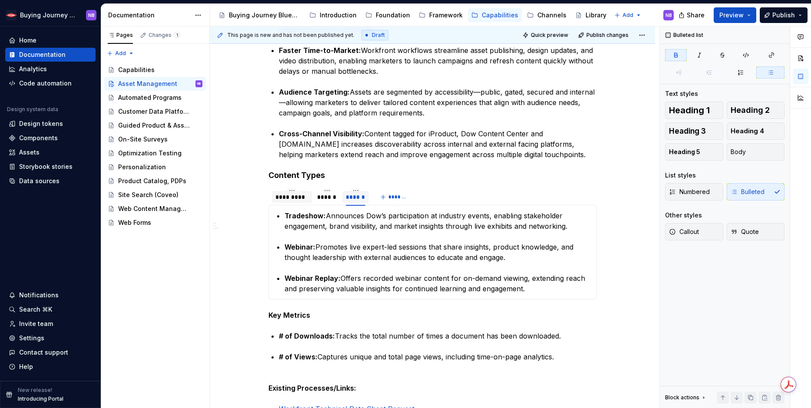
scroll to position [287, 0]
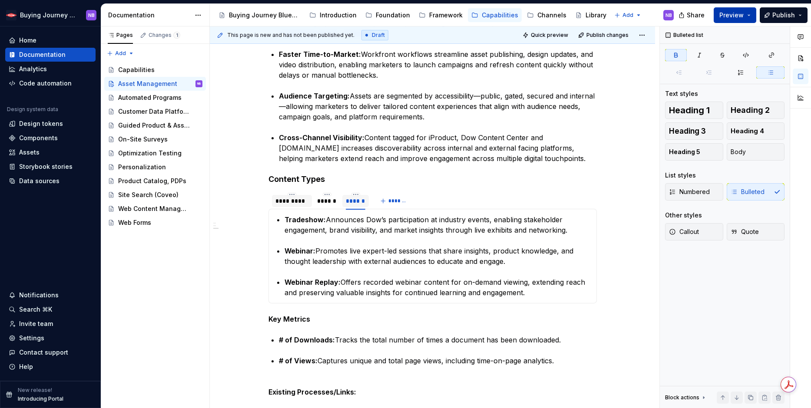
click at [721, 14] on button "Preview" at bounding box center [735, 15] width 43 height 16
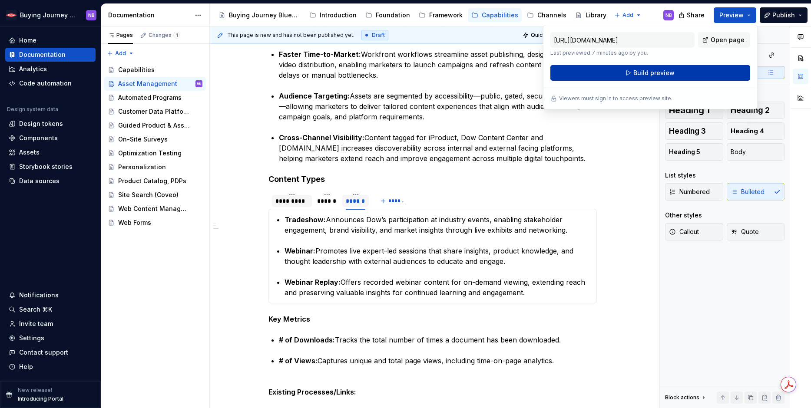
click at [689, 71] on button "Build preview" at bounding box center [651, 73] width 200 height 16
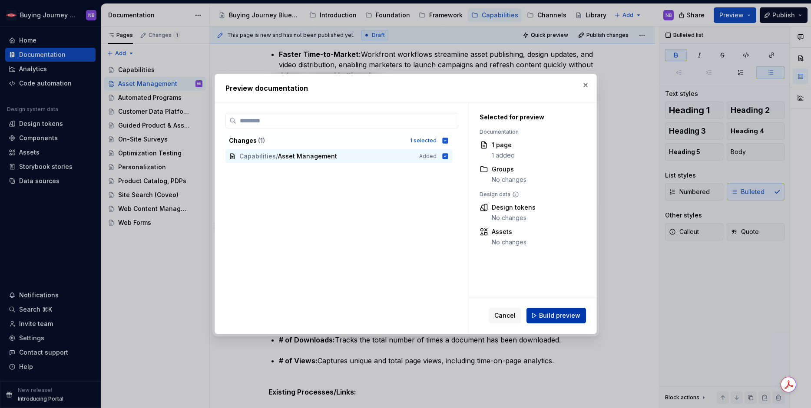
click at [571, 317] on span "Build preview" at bounding box center [559, 316] width 41 height 9
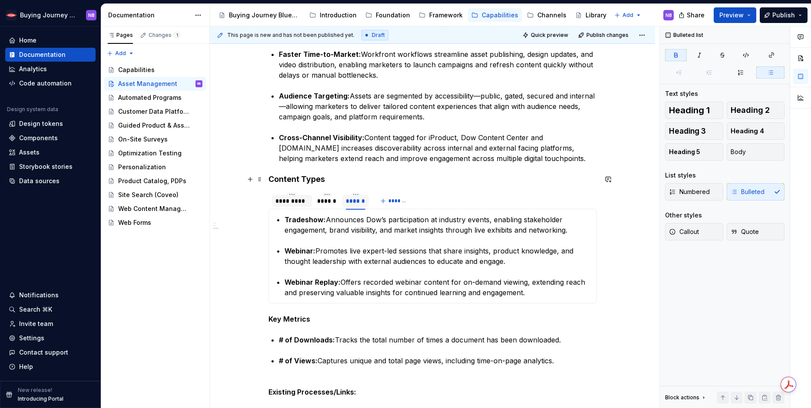
click at [274, 180] on h4 "Content Types" at bounding box center [433, 179] width 329 height 10
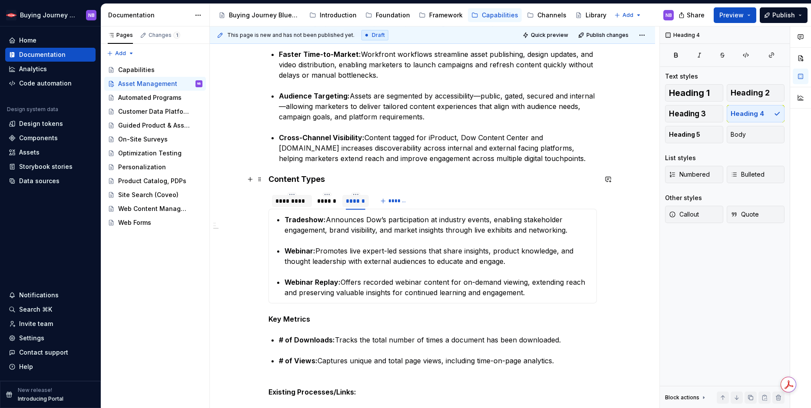
click at [266, 180] on div "Overview Asset Management is the foundation for delivering consistent, high-imp…" at bounding box center [432, 409] width 445 height 1097
click at [691, 136] on span "Heading 5" at bounding box center [684, 134] width 31 height 9
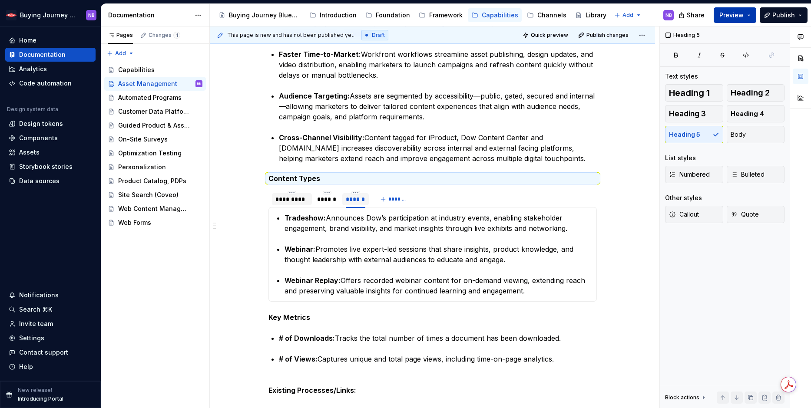
click at [738, 18] on span "Preview" at bounding box center [732, 15] width 24 height 9
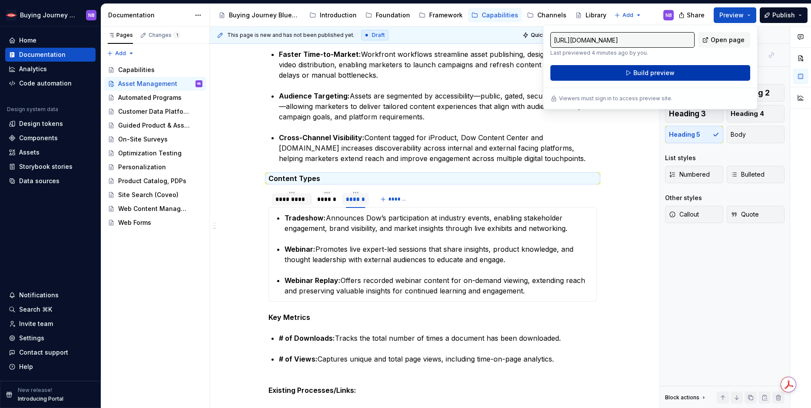
click at [709, 74] on button "Build preview" at bounding box center [651, 73] width 200 height 16
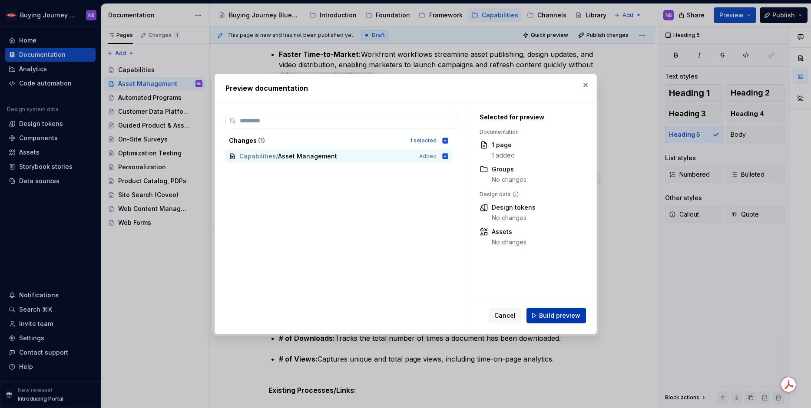
click at [562, 323] on button "Build preview" at bounding box center [557, 316] width 60 height 16
click at [560, 312] on div "Cancel Build preview" at bounding box center [537, 316] width 97 height 16
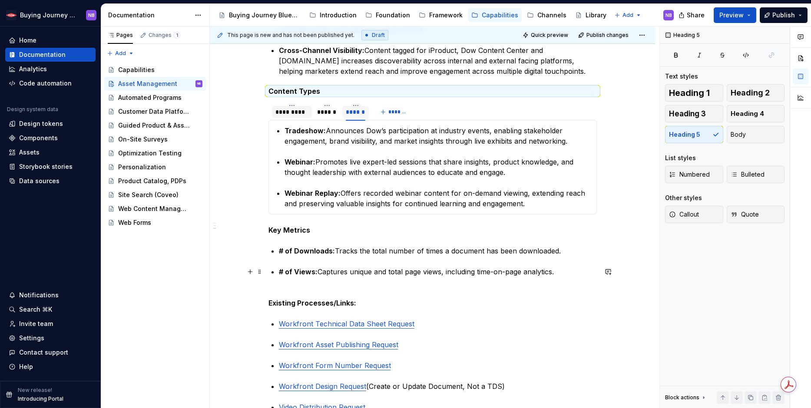
scroll to position [382, 0]
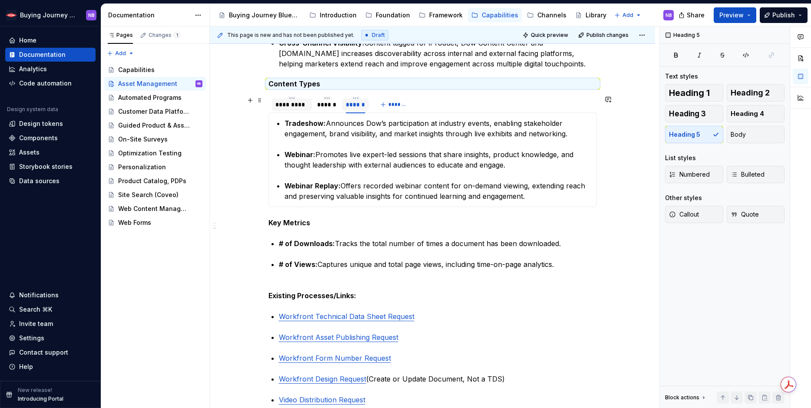
click at [282, 104] on div "*********" at bounding box center [291, 104] width 33 height 9
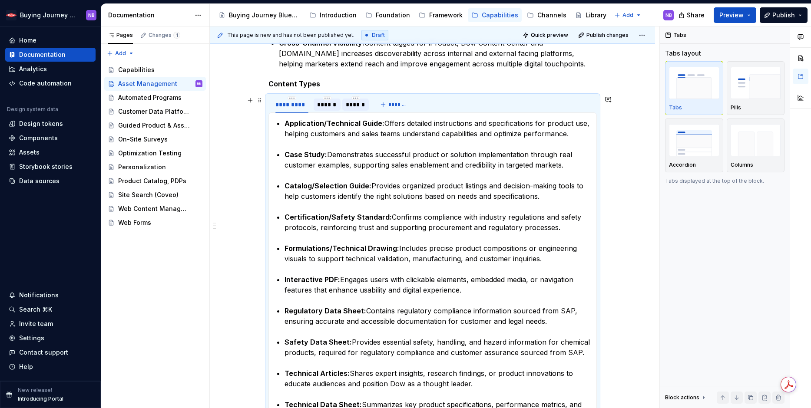
click at [329, 107] on div "******" at bounding box center [327, 104] width 20 height 9
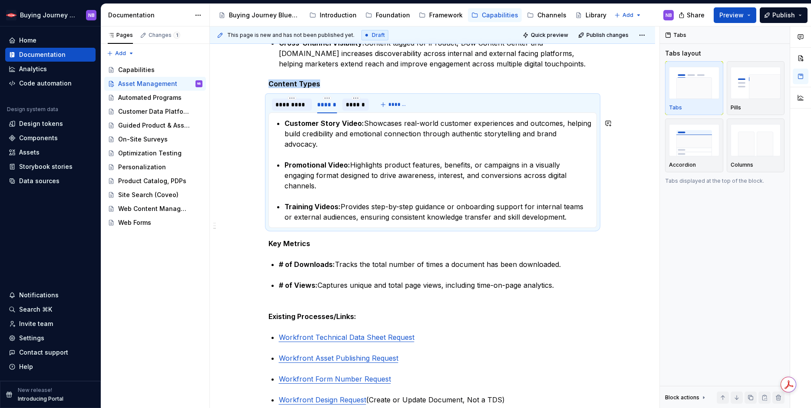
click at [279, 109] on div "*********" at bounding box center [291, 104] width 33 height 9
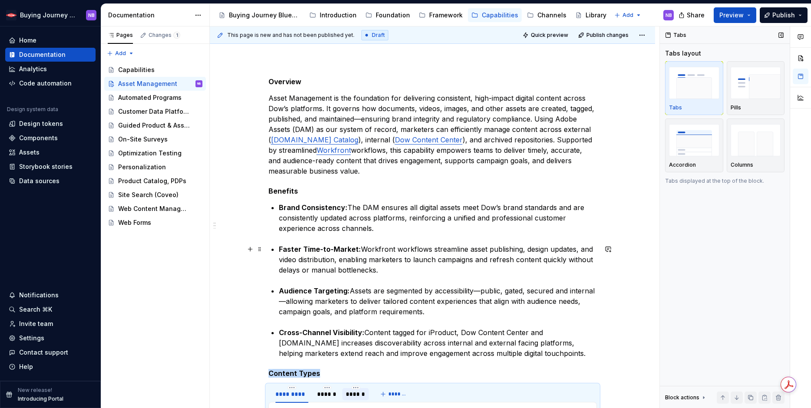
scroll to position [0, 0]
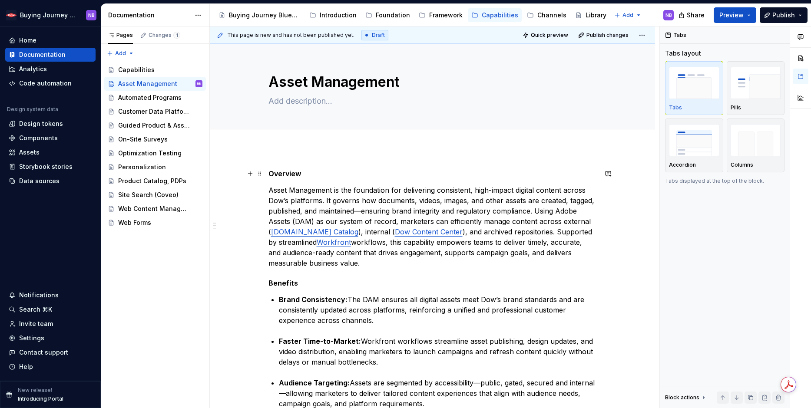
click at [269, 173] on strong "Overview" at bounding box center [285, 173] width 33 height 9
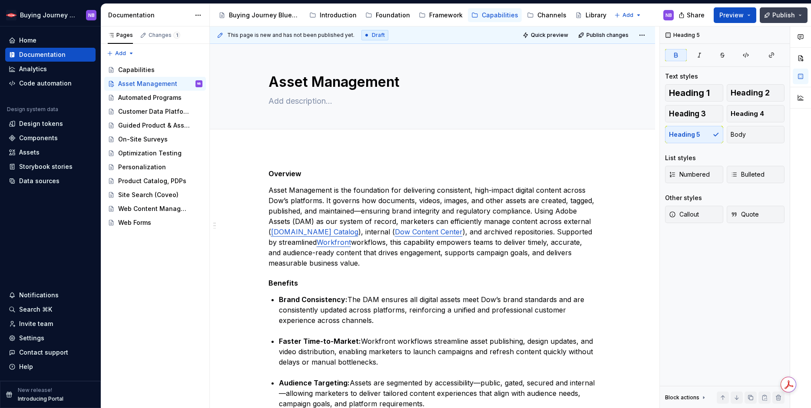
click at [776, 15] on span "Publish" at bounding box center [784, 15] width 23 height 9
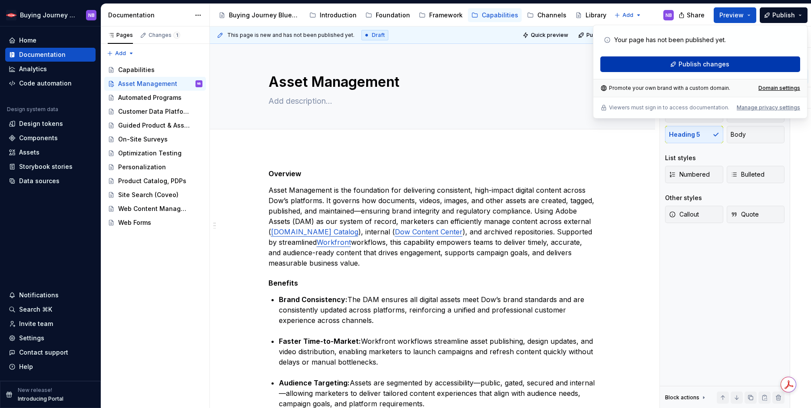
click at [719, 65] on span "Publish changes" at bounding box center [704, 64] width 51 height 9
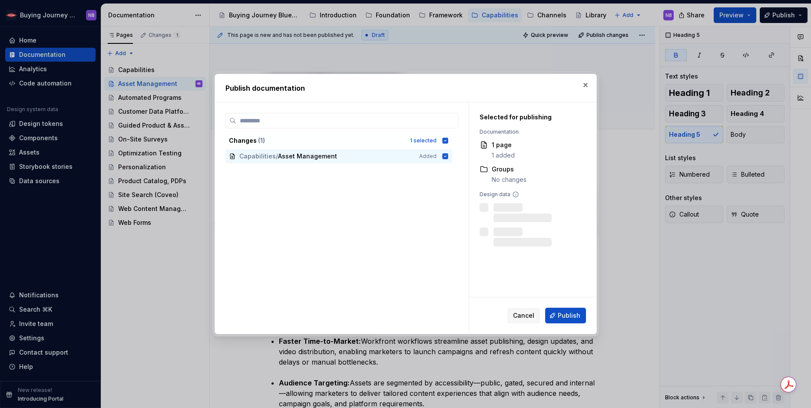
click at [574, 319] on span "Publish" at bounding box center [569, 316] width 23 height 9
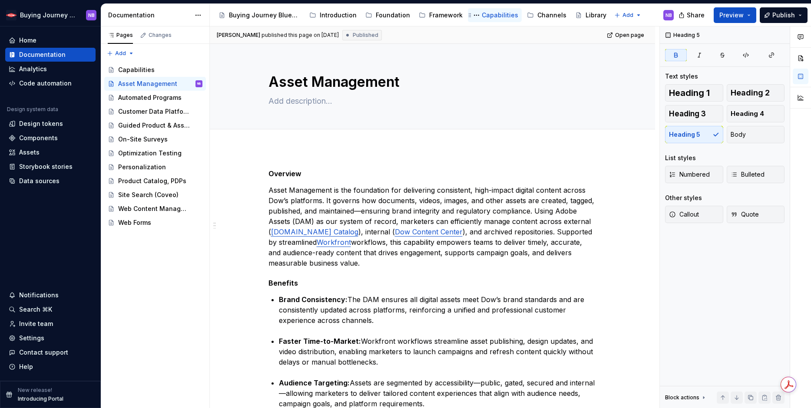
click at [500, 13] on div "Capabilities" at bounding box center [500, 15] width 37 height 9
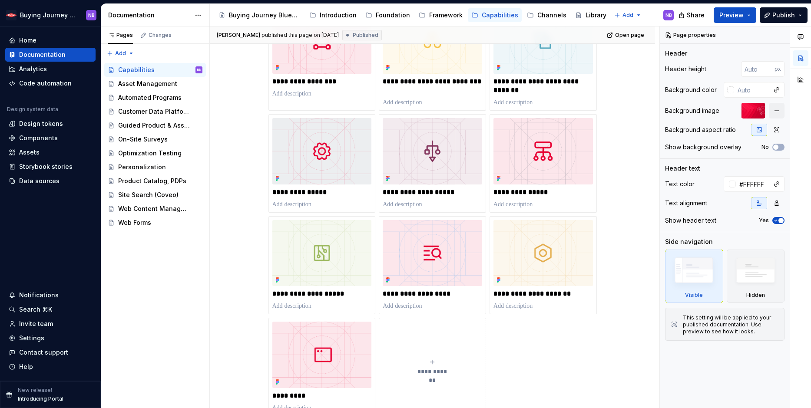
scroll to position [86, 0]
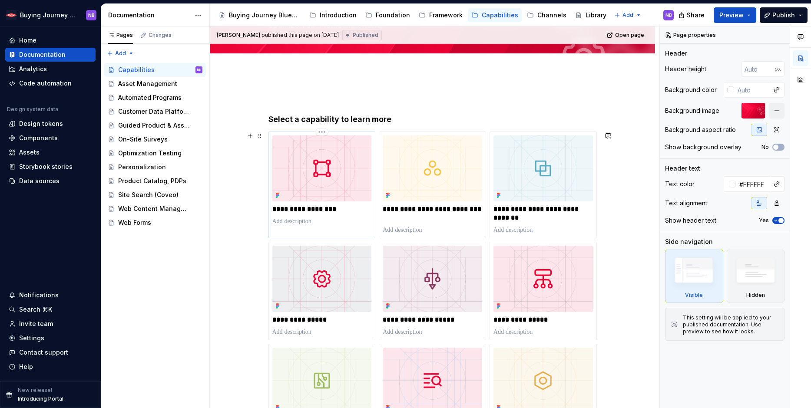
click at [333, 189] on img at bounding box center [322, 169] width 100 height 66
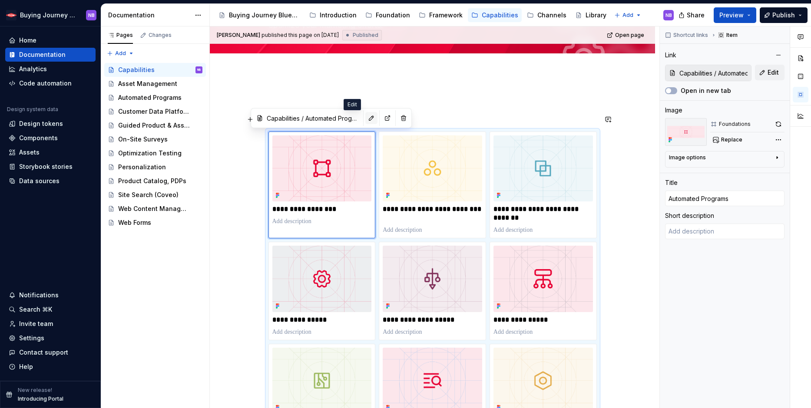
click at [365, 122] on button "button" at bounding box center [371, 118] width 12 height 12
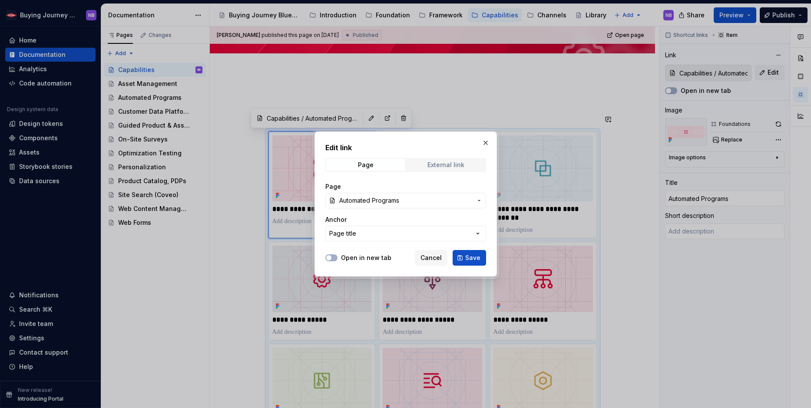
click at [442, 162] on div "External link" at bounding box center [446, 165] width 37 height 7
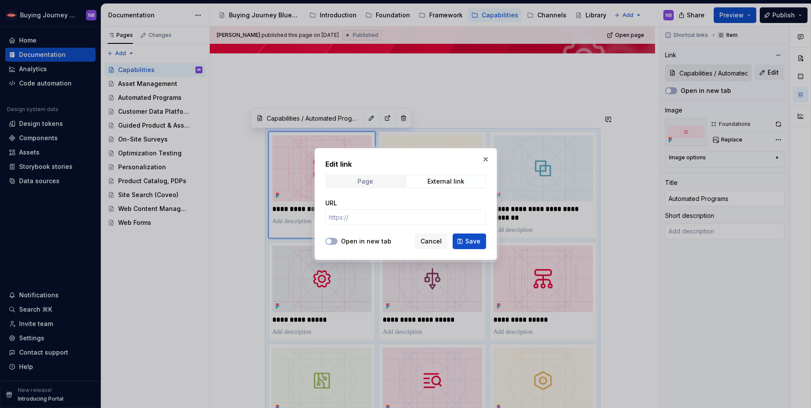
click at [385, 178] on span "Page" at bounding box center [365, 182] width 79 height 12
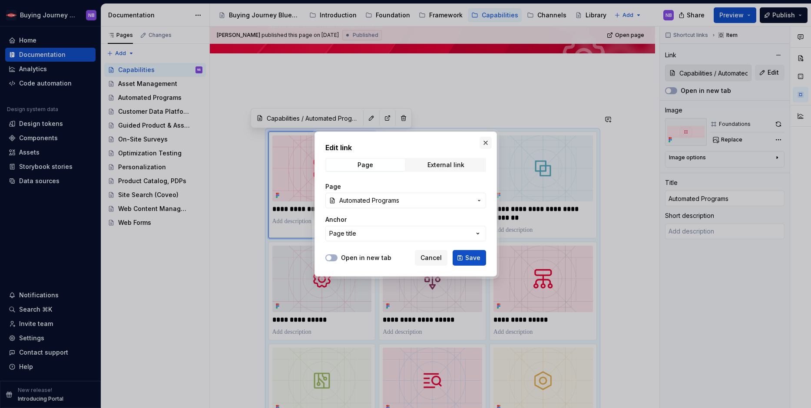
click at [483, 143] on button "button" at bounding box center [486, 143] width 12 height 12
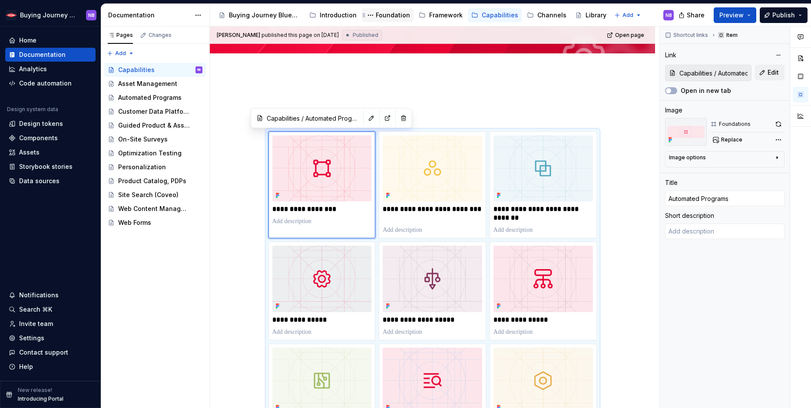
type textarea "*"
